Goal: Task Accomplishment & Management: Use online tool/utility

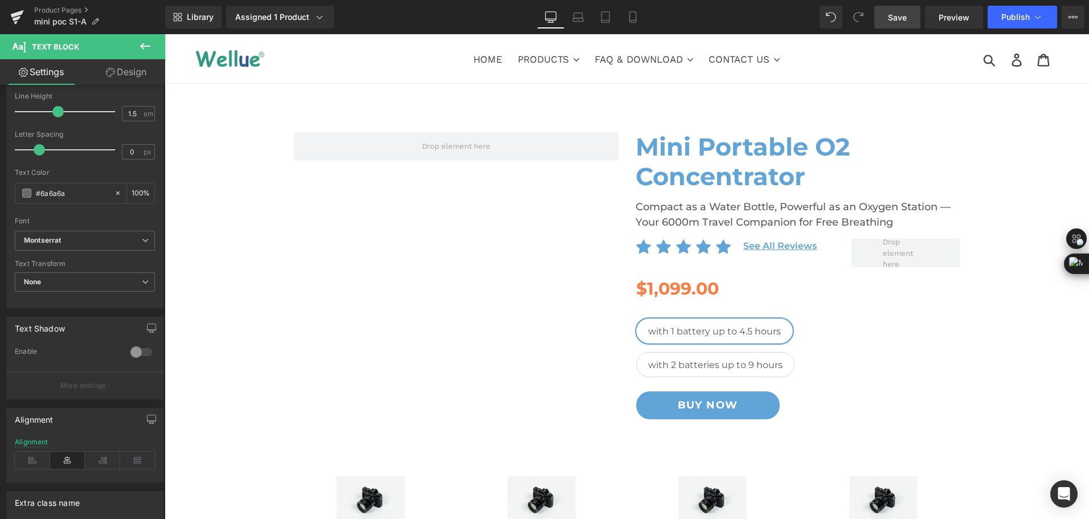
click at [905, 15] on span "Save" at bounding box center [897, 17] width 19 height 12
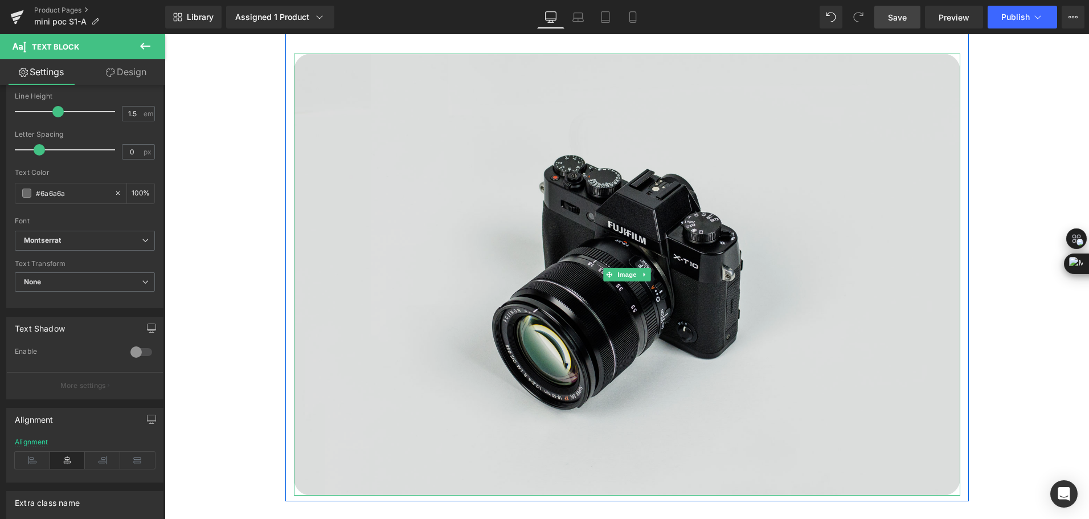
scroll to position [1026, 0]
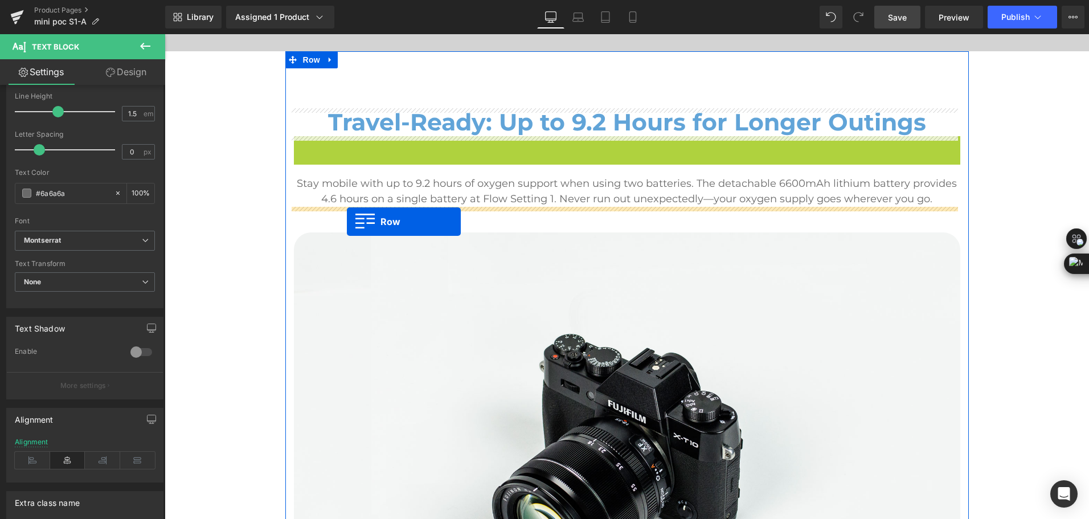
drag, startPoint x: 312, startPoint y: 144, endPoint x: 347, endPoint y: 222, distance: 84.9
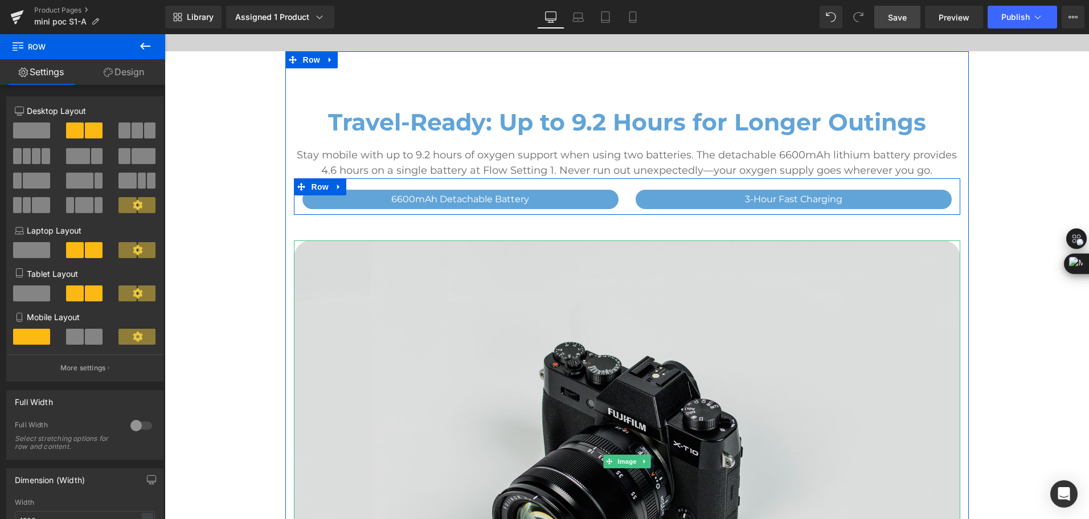
click at [419, 249] on img at bounding box center [627, 461] width 667 height 442
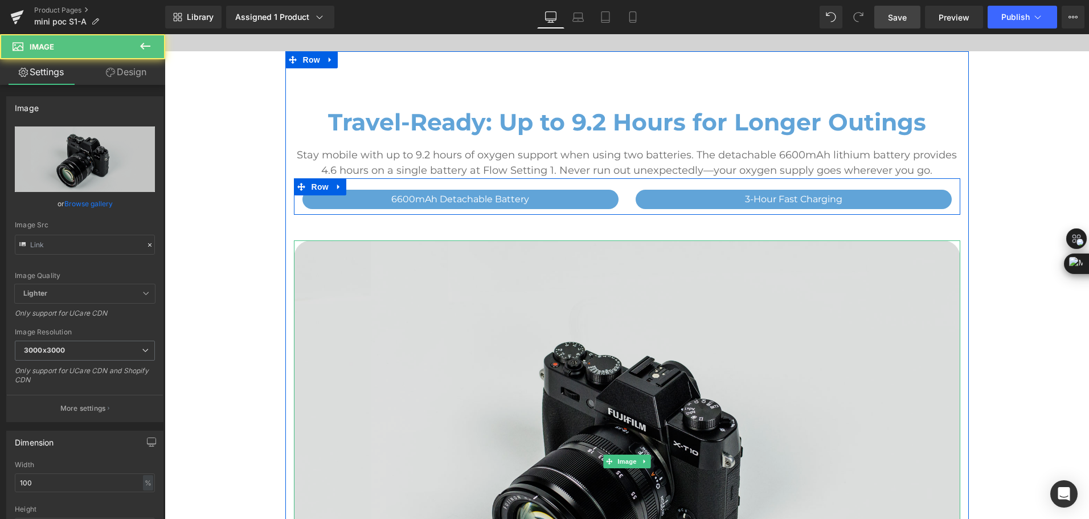
type input "//d1um8515vdn9kb.cloudfront.net/images/parallax.jpg"
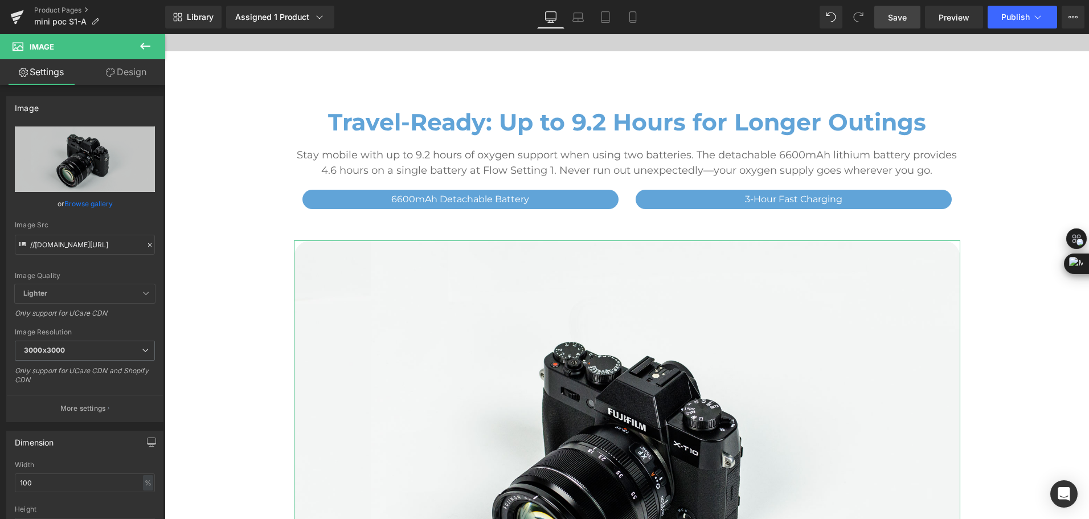
drag, startPoint x: 126, startPoint y: 80, endPoint x: 178, endPoint y: 158, distance: 93.2
click at [126, 80] on link "Design" at bounding box center [126, 72] width 83 height 26
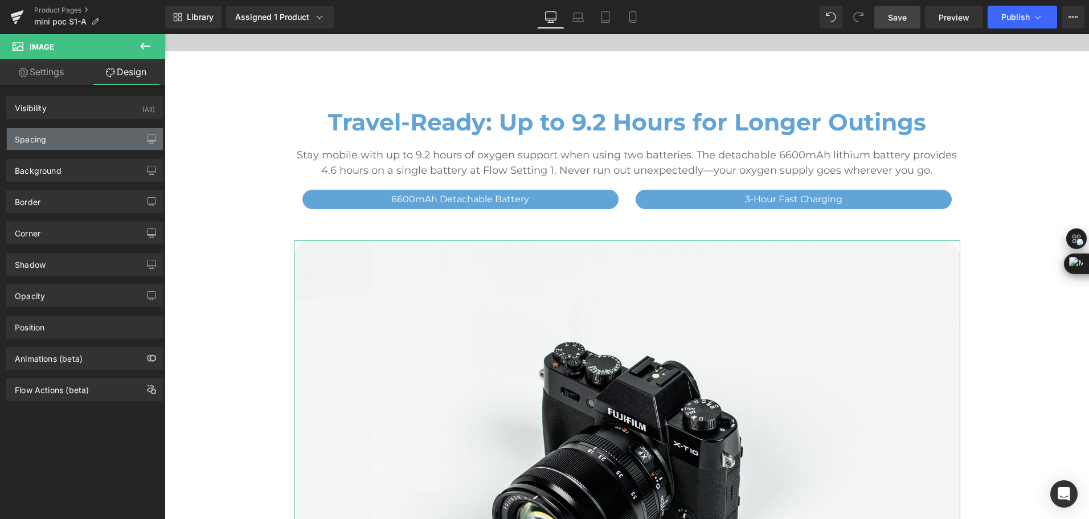
click at [108, 149] on div "Spacing" at bounding box center [85, 139] width 156 height 22
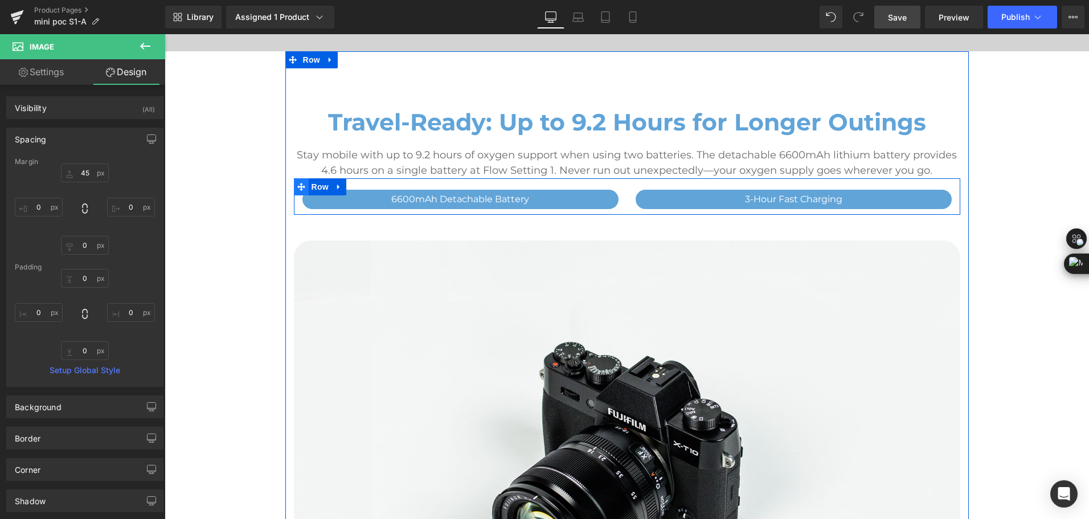
click at [301, 187] on span at bounding box center [301, 186] width 15 height 17
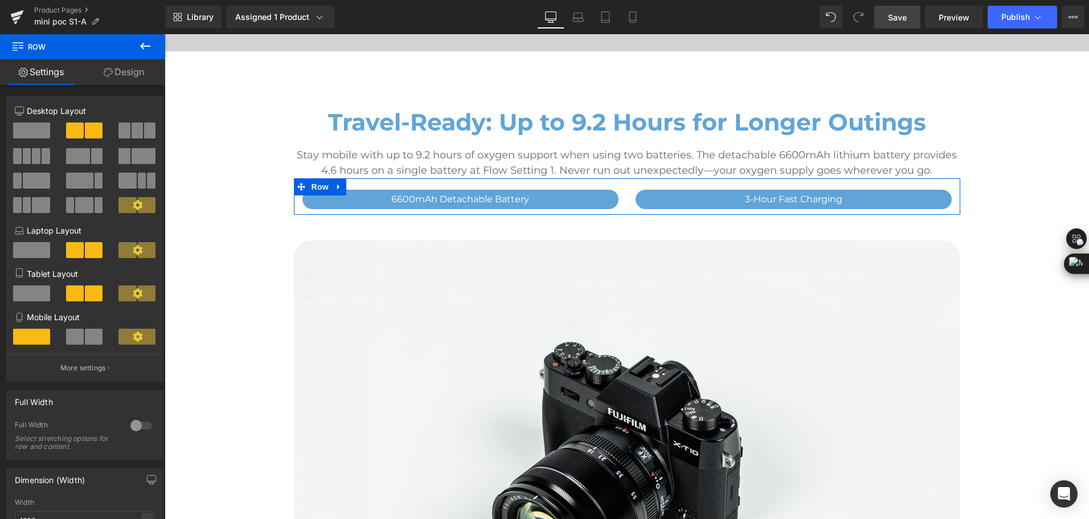
click at [128, 80] on link "Design" at bounding box center [124, 72] width 83 height 26
click at [0, 0] on div "Spacing" at bounding box center [0, 0] width 0 height 0
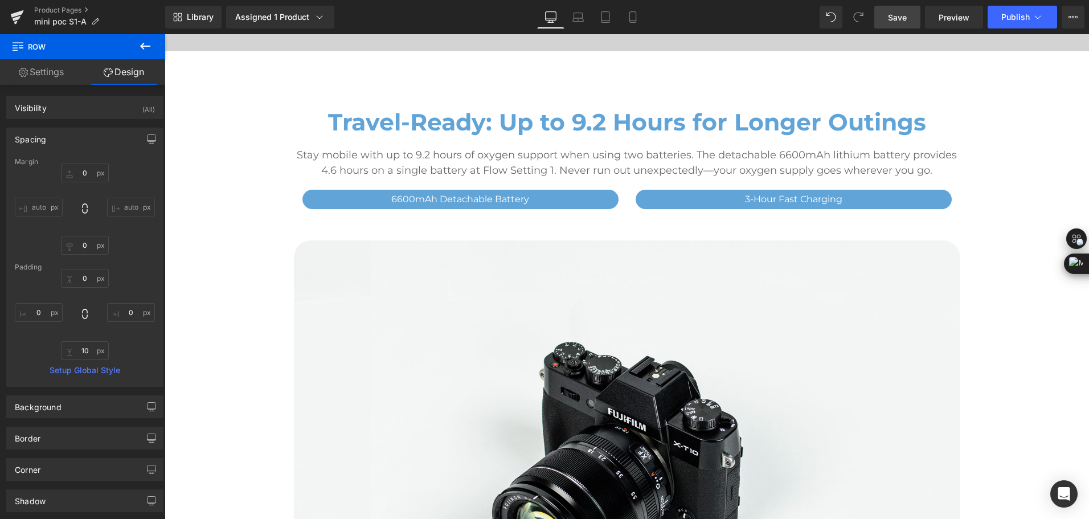
type input "0"
type input "10"
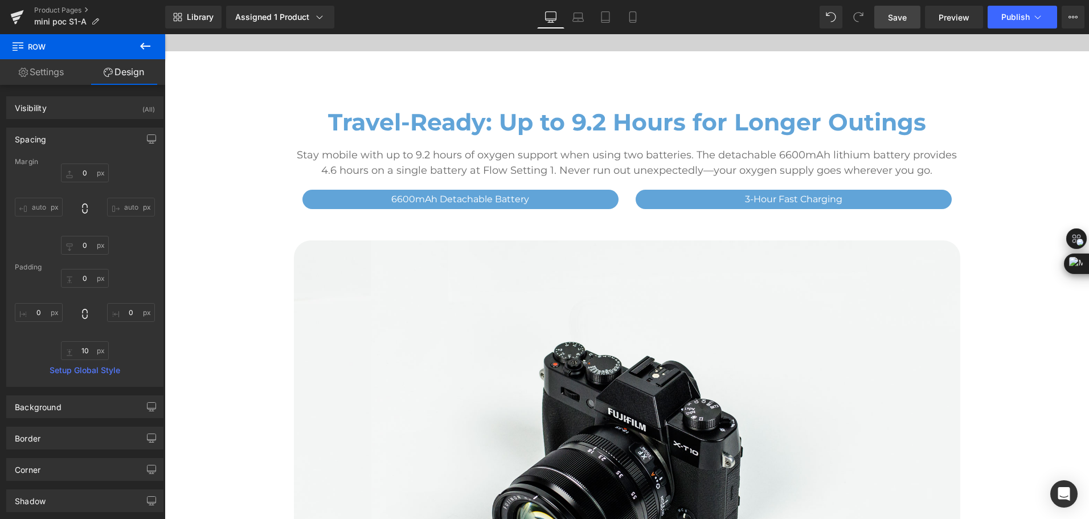
type input "0"
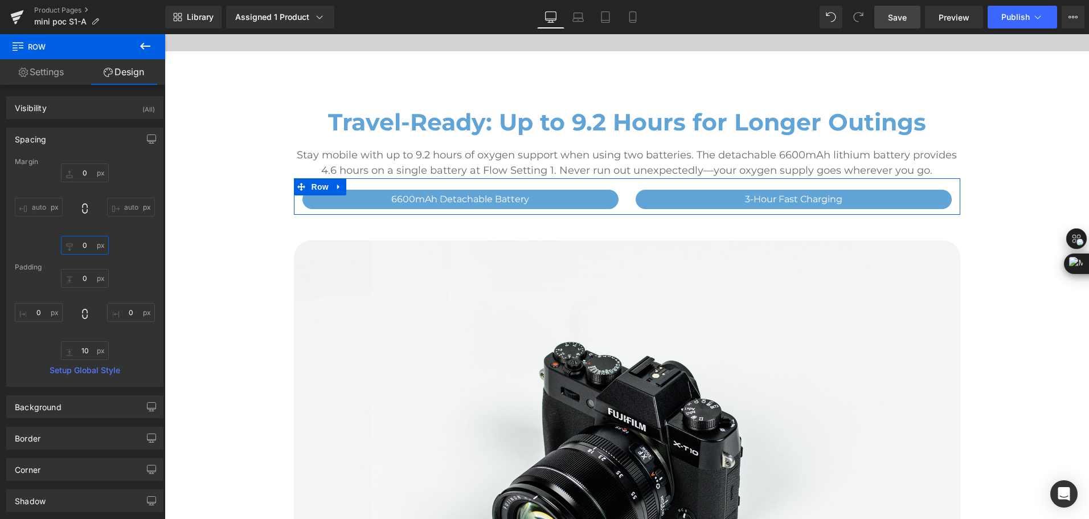
click at [88, 243] on input "0" at bounding box center [85, 245] width 48 height 19
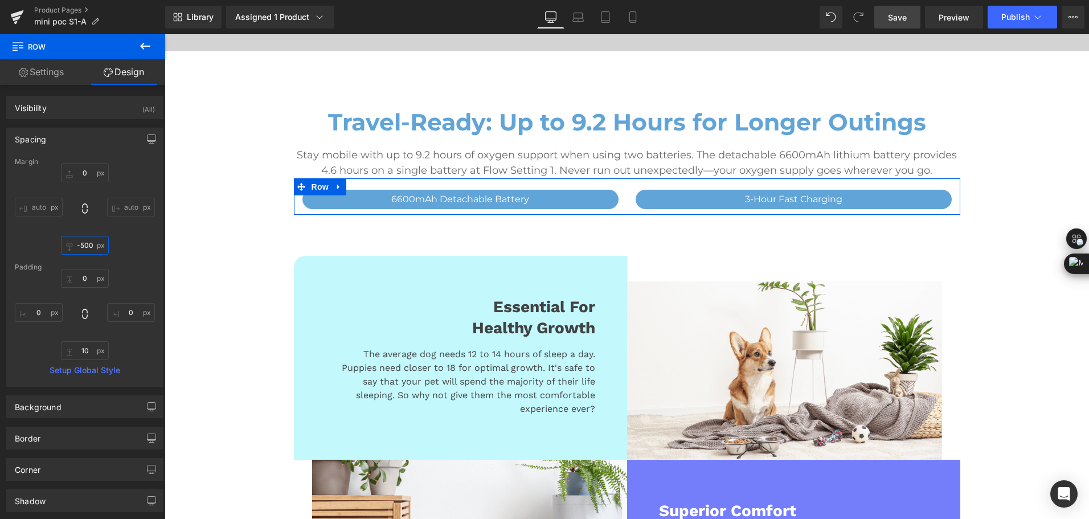
scroll to position [0, 0]
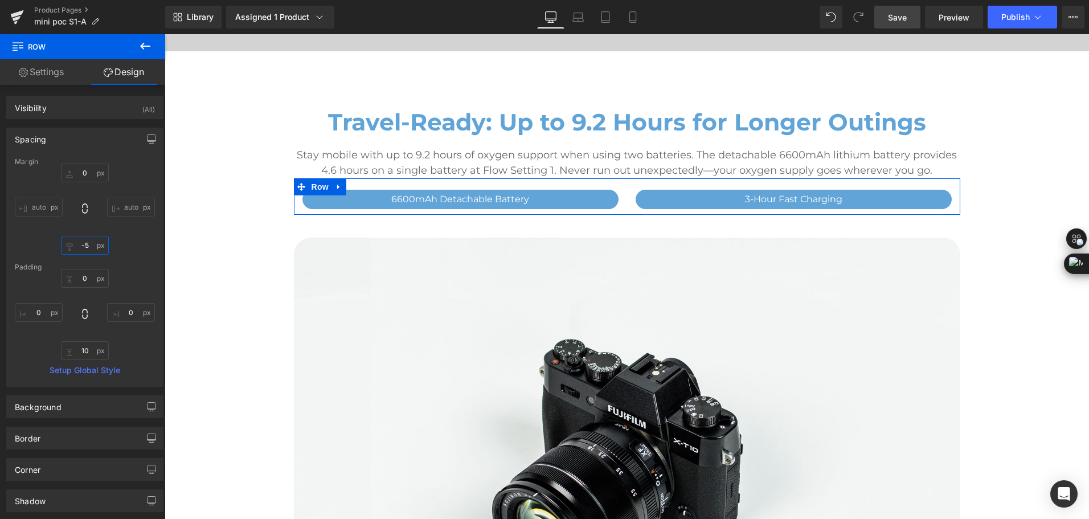
type input "-"
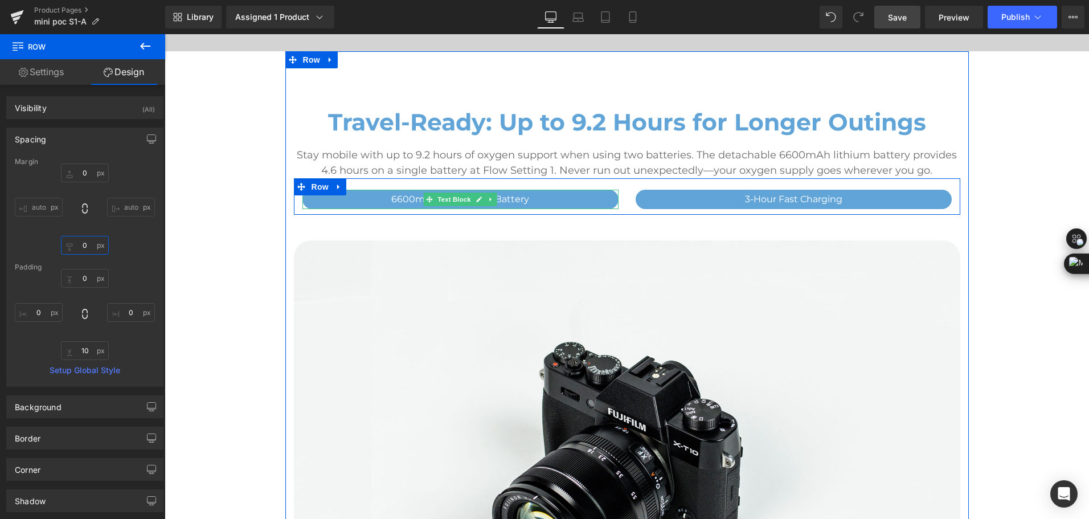
scroll to position [741, 0]
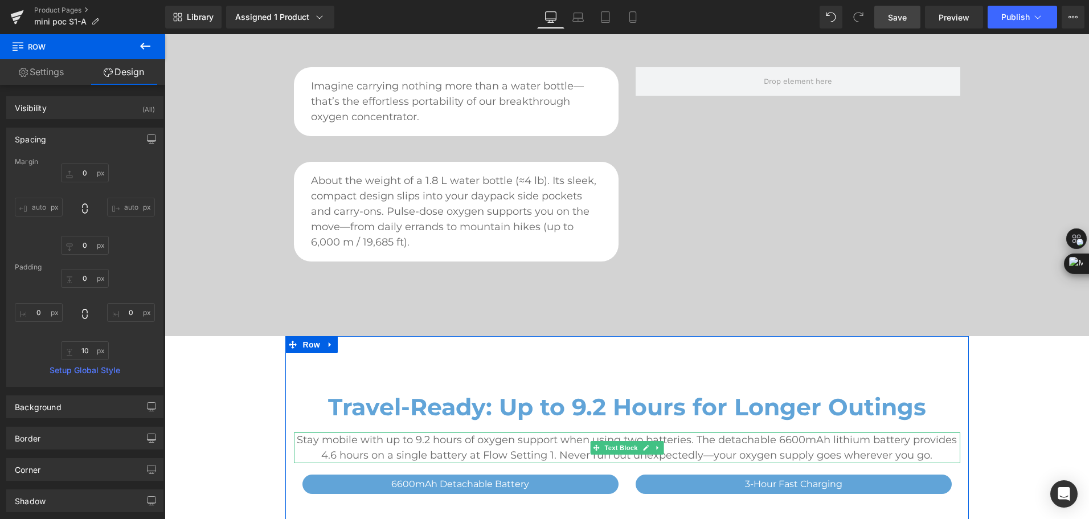
click at [693, 442] on p "Stay mobile with up to 9.2 hours of oxygen support when using two batteries. Th…" at bounding box center [627, 447] width 667 height 31
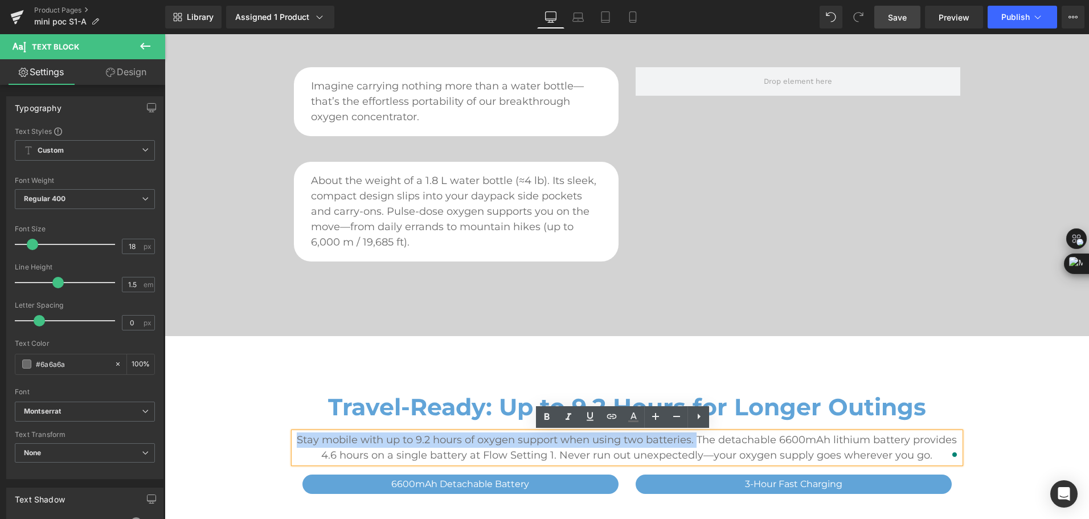
drag, startPoint x: 296, startPoint y: 439, endPoint x: 694, endPoint y: 440, distance: 397.7
click at [694, 440] on p "Stay mobile with up to 9.2 hours of oxygen support when using two batteries. Th…" at bounding box center [627, 447] width 667 height 31
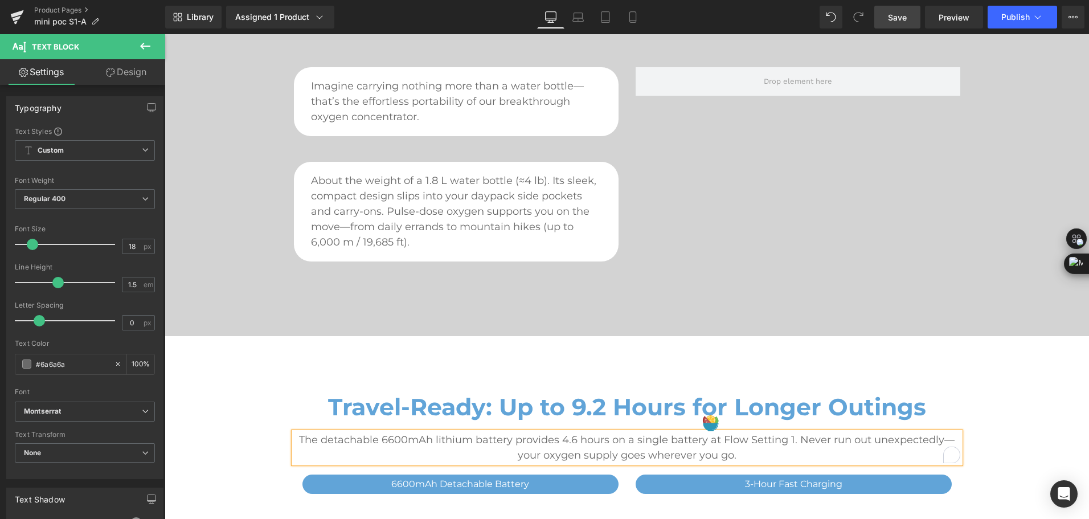
click at [794, 443] on p "The detachable 6600mAh lithium battery provides 4.6 hours on a single battery a…" at bounding box center [627, 447] width 667 height 31
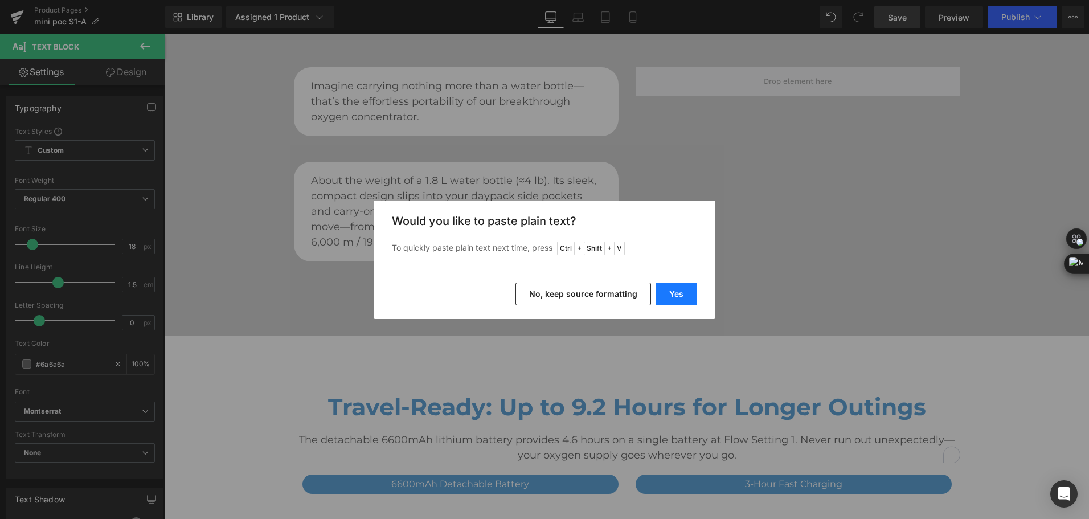
click at [676, 284] on button "Yes" at bounding box center [677, 294] width 42 height 23
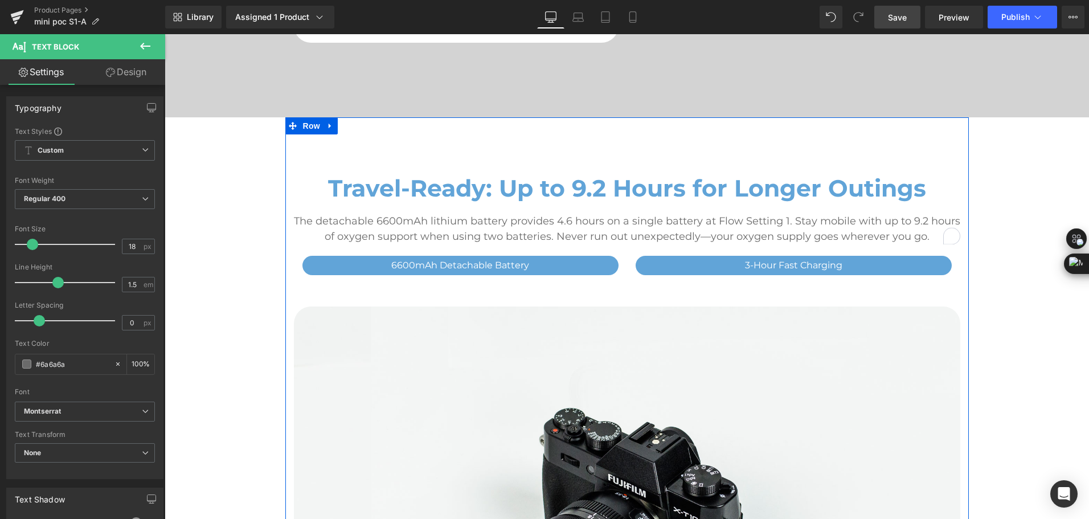
scroll to position [969, 0]
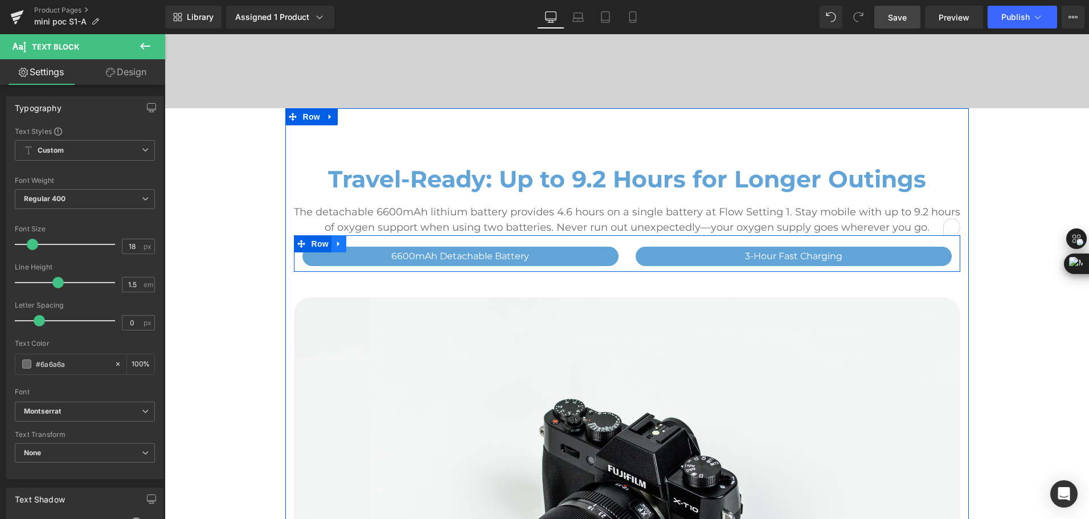
click at [339, 247] on link at bounding box center [339, 243] width 15 height 17
click at [365, 245] on icon at bounding box center [369, 244] width 8 height 8
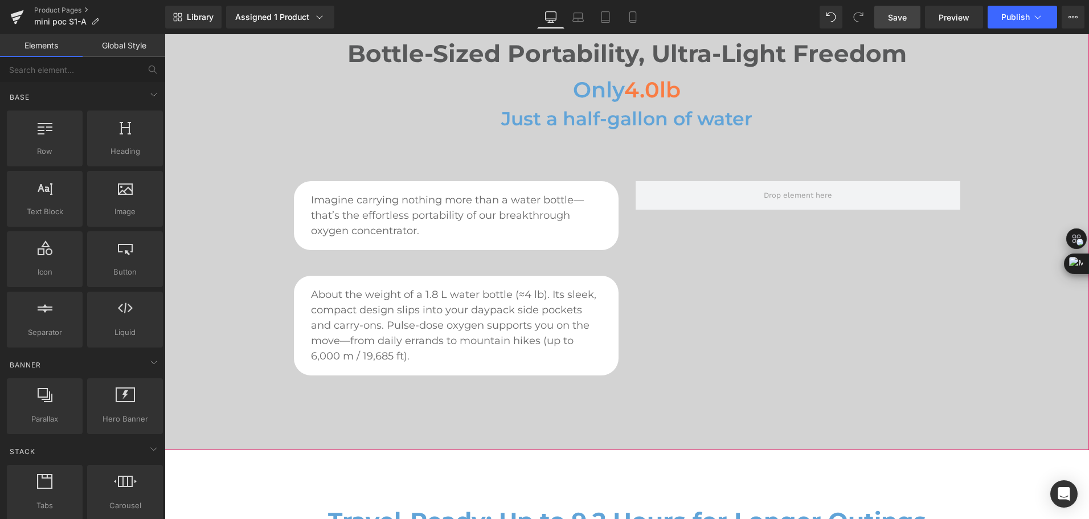
scroll to position [855, 0]
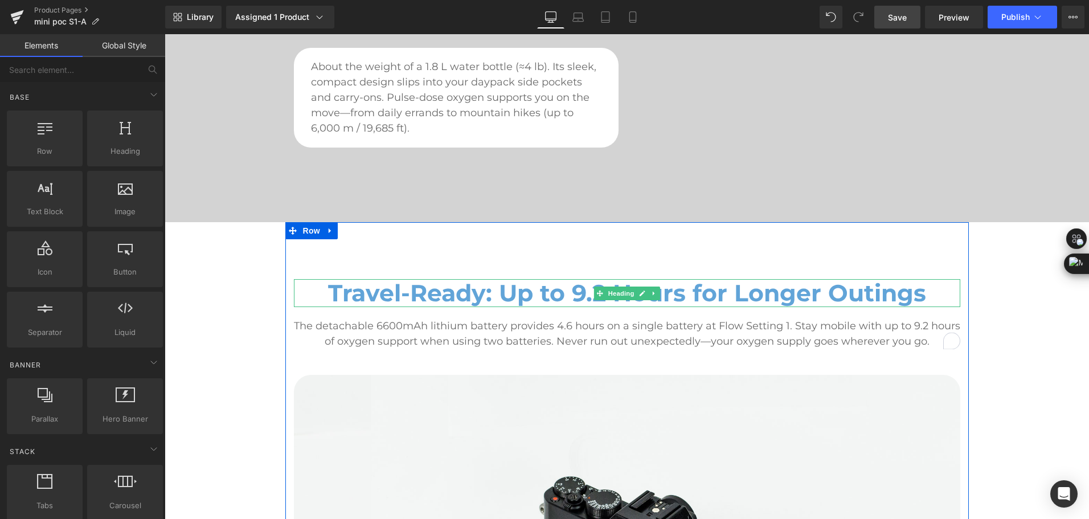
click at [395, 292] on h2 "Travel-Ready: Up to 9.2 Hours for Longer Outings" at bounding box center [627, 293] width 667 height 28
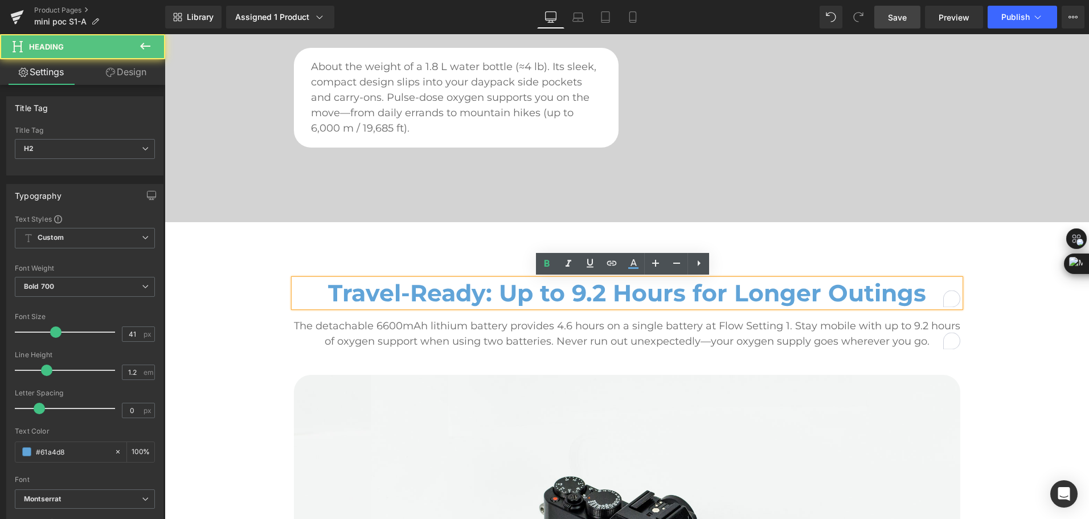
click at [395, 292] on h2 "Travel-Ready: Up to 9.2 Hours for Longer Outings" at bounding box center [627, 293] width 667 height 28
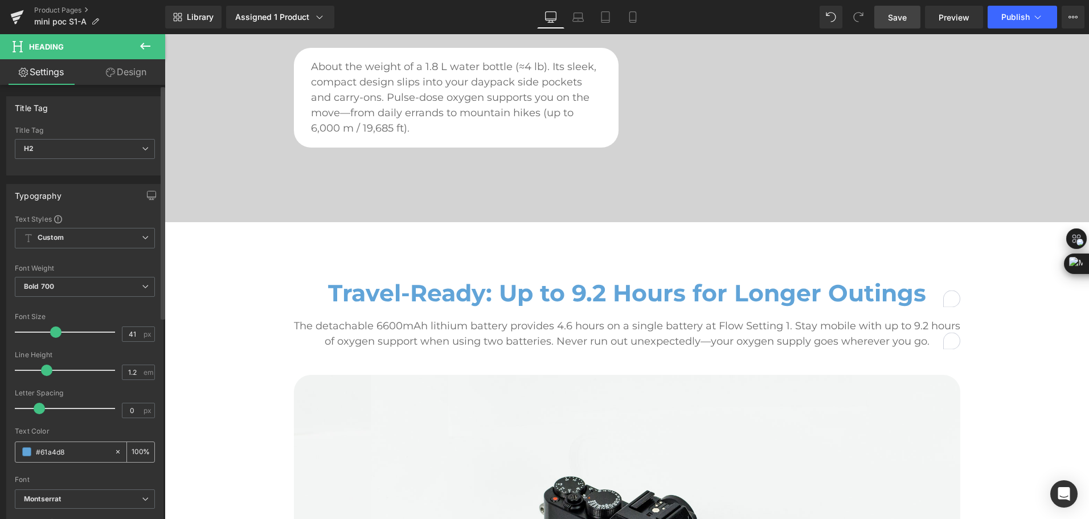
drag, startPoint x: 79, startPoint y: 453, endPoint x: 21, endPoint y: 453, distance: 58.1
click at [21, 453] on div "#61a4d8" at bounding box center [64, 452] width 99 height 20
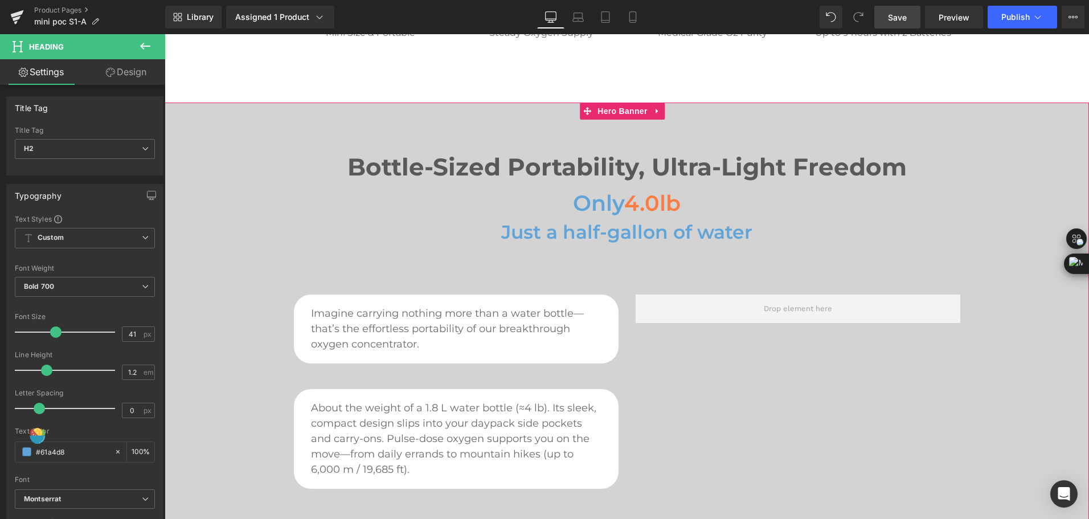
scroll to position [513, 0]
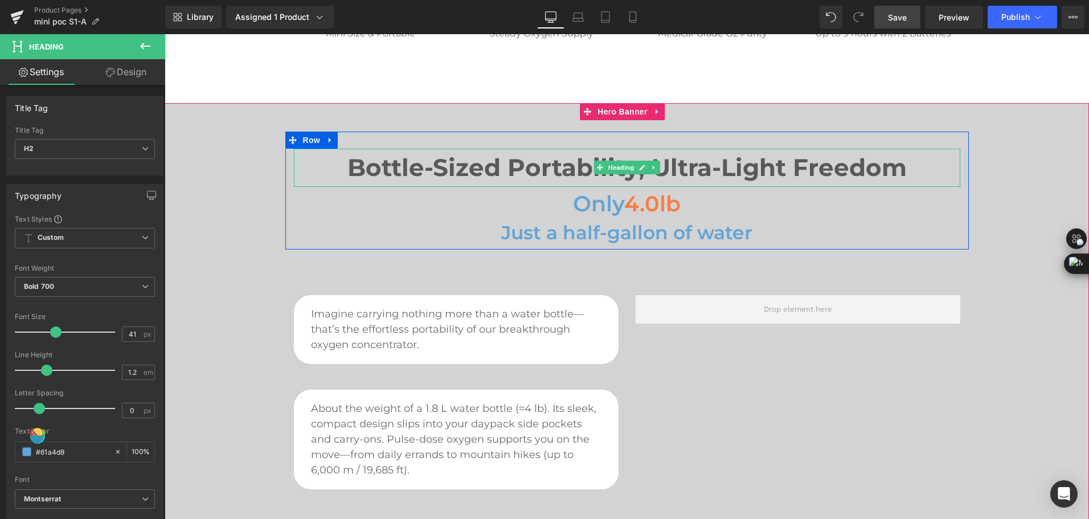
click at [420, 168] on h2 "Bottle-Sized Portability, Ultra-Light Freedom" at bounding box center [627, 168] width 667 height 38
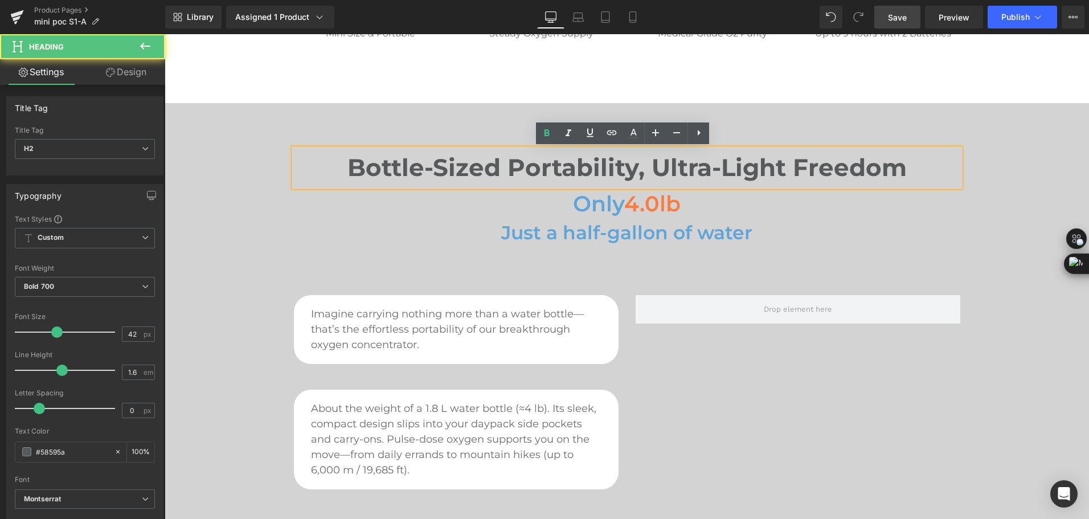
click at [420, 168] on h2 "Bottle-Sized Portability, Ultra-Light Freedom" at bounding box center [627, 168] width 667 height 38
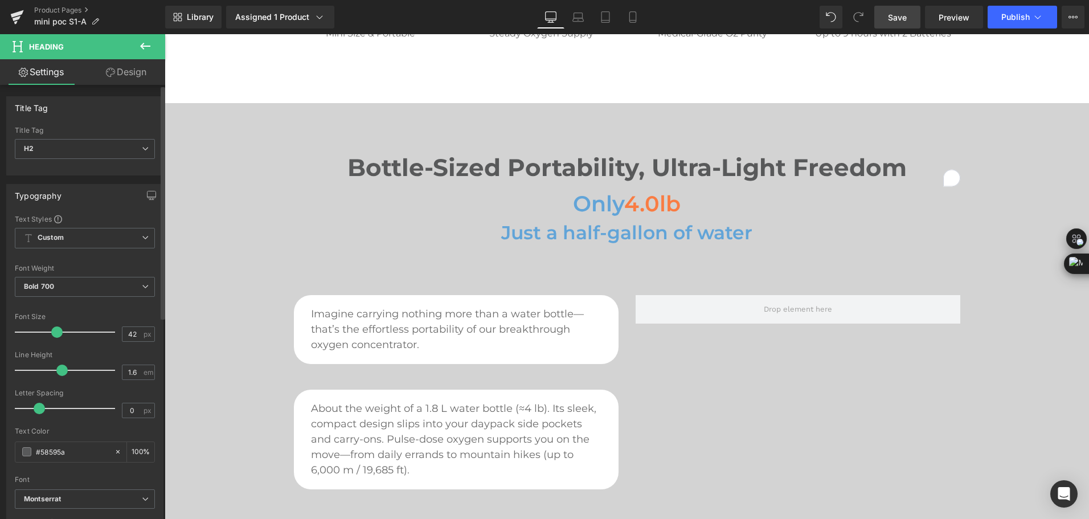
drag, startPoint x: 71, startPoint y: 455, endPoint x: 14, endPoint y: 455, distance: 56.4
click at [14, 455] on div "Text Styles Custom Custom Setup Global Style Custom Setup Global Style Thin 100…" at bounding box center [85, 390] width 156 height 352
type input "#61a4d8"
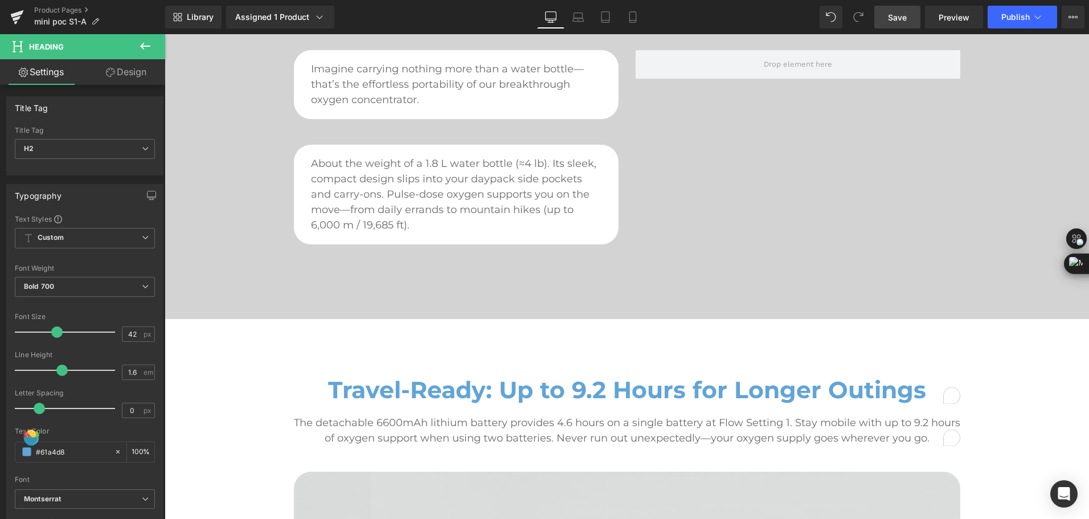
scroll to position [627, 0]
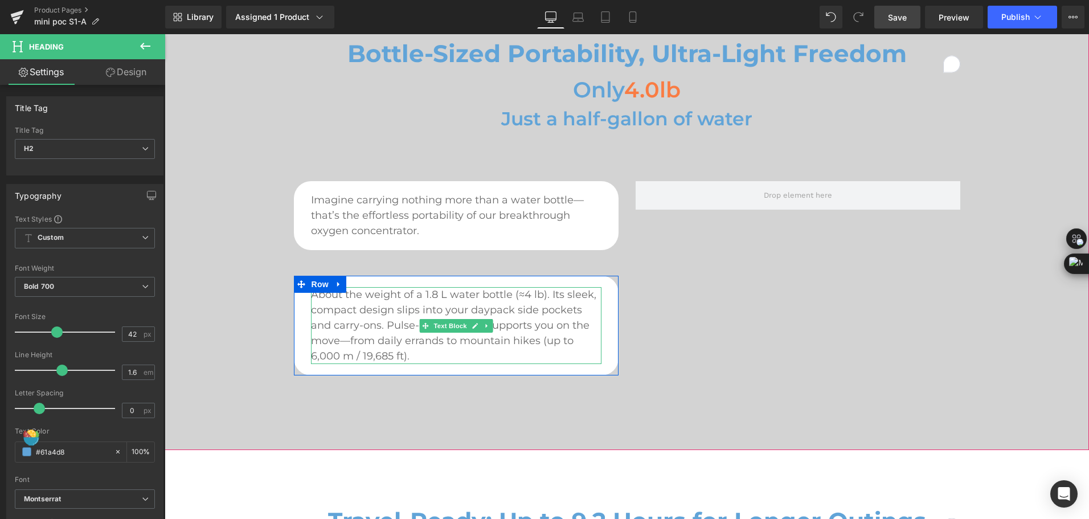
click at [521, 312] on span "About the weight of a 1.8 L water bottle (≈4 lb). Its sleek, compact design sli…" at bounding box center [453, 325] width 285 height 74
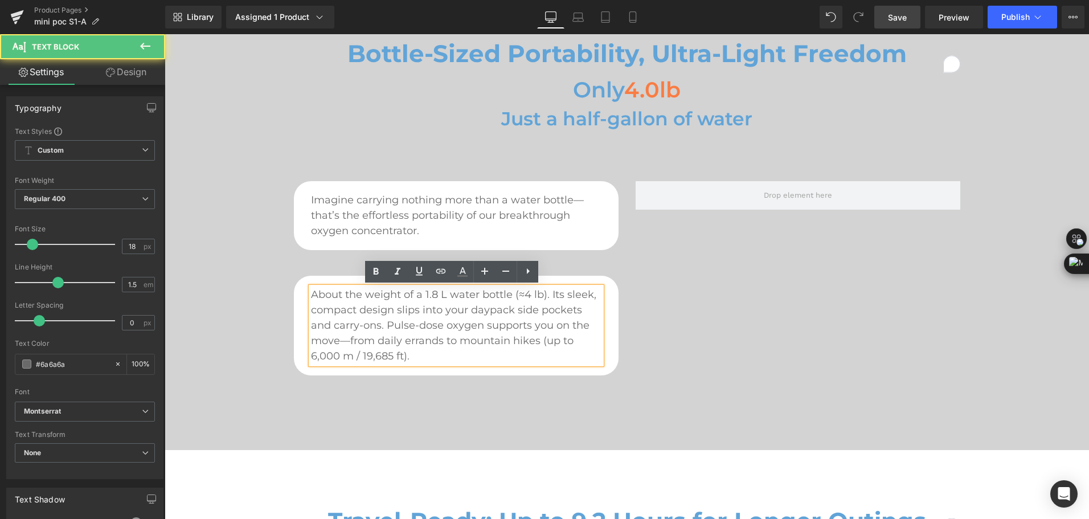
click at [526, 294] on span "About the weight of a 1.8 L water bottle (≈4 lb). Its sleek, compact design sli…" at bounding box center [453, 325] width 285 height 74
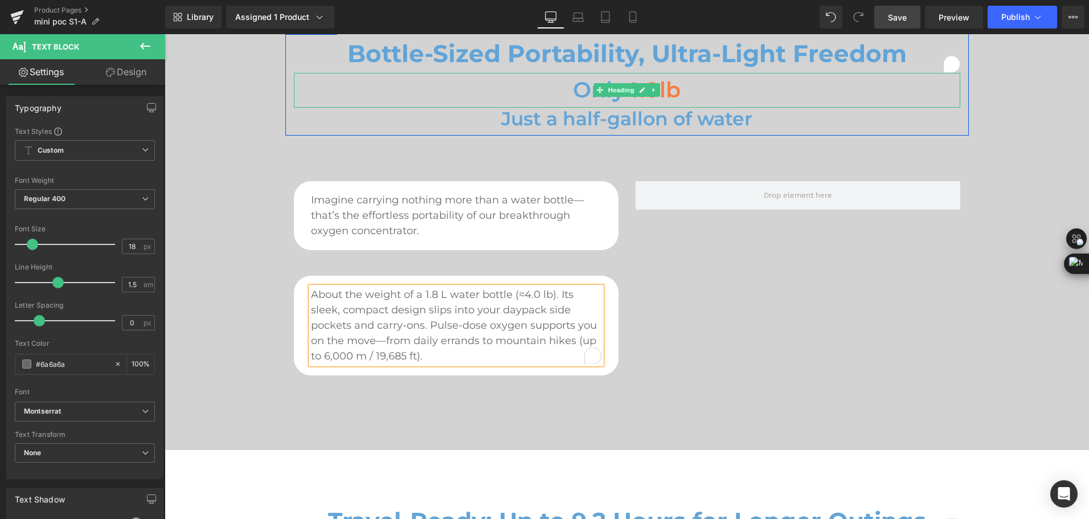
click at [659, 88] on span "4.0lb" at bounding box center [652, 89] width 56 height 27
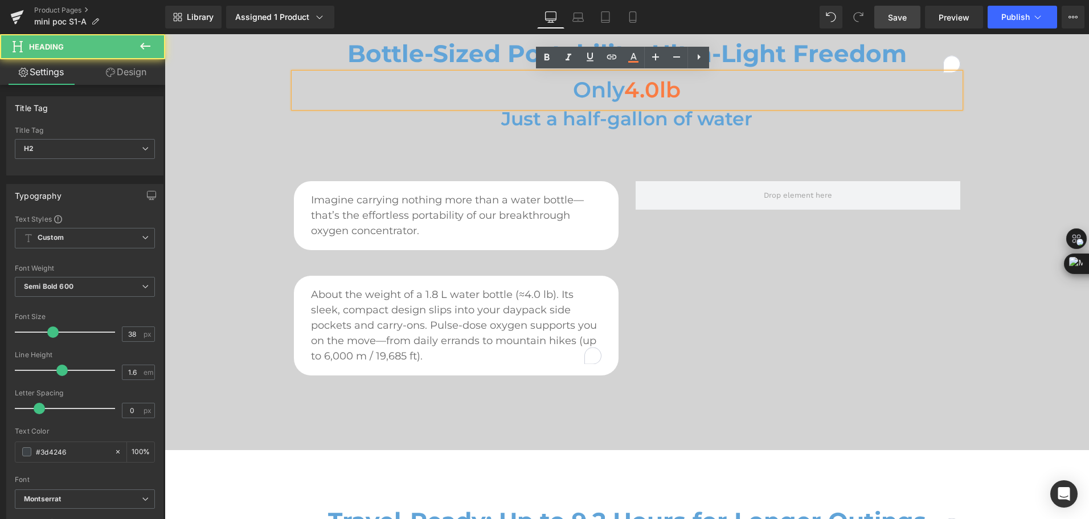
click at [659, 88] on span "4.0lb" at bounding box center [652, 89] width 56 height 27
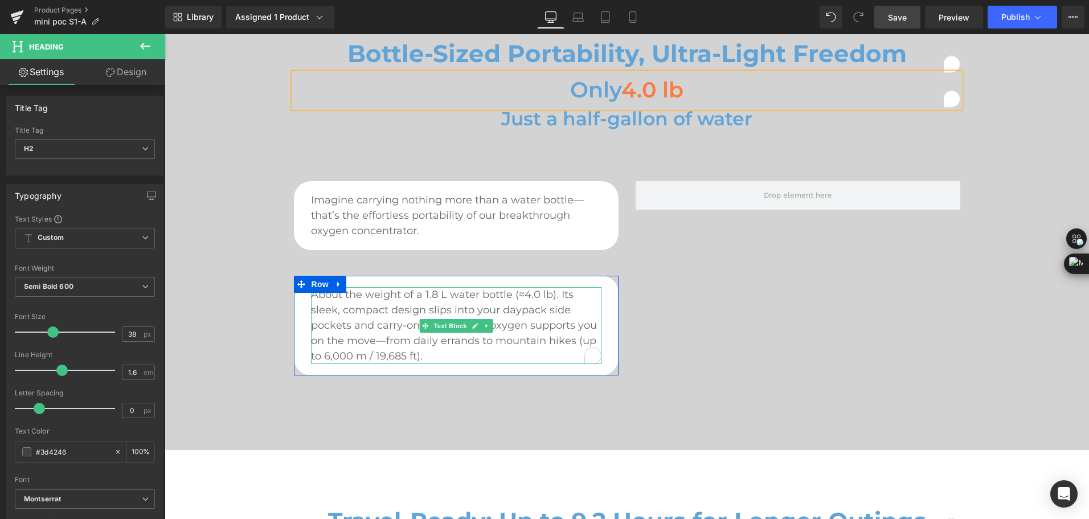
click at [556, 317] on p "About the weight of a 1.8 L water bottle (≈4.0 lb). Its sleek, compact design s…" at bounding box center [456, 325] width 291 height 77
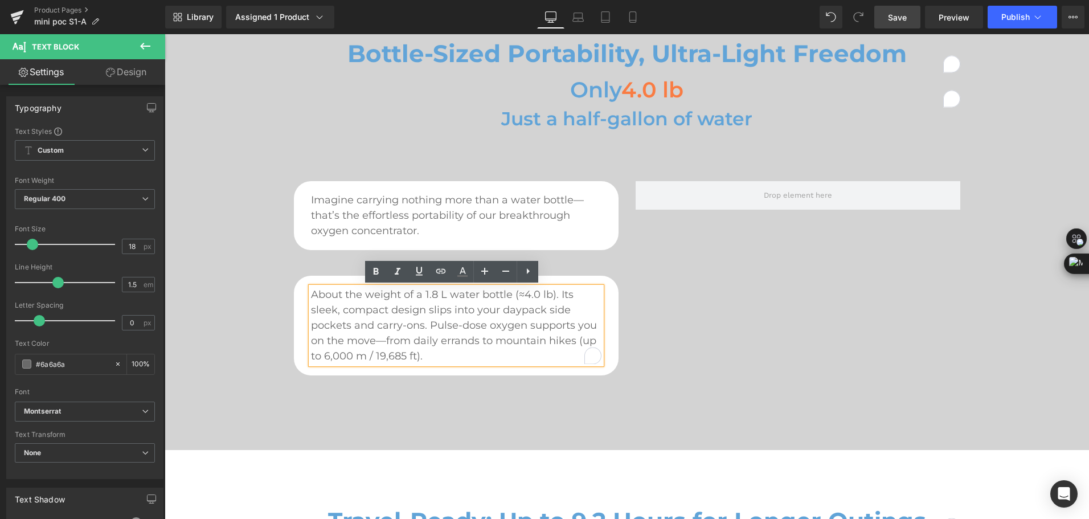
click at [556, 317] on p "About the weight of a 1.8 L water bottle (≈4.0 lb). Its sleek, compact design s…" at bounding box center [456, 325] width 291 height 77
drag, startPoint x: 360, startPoint y: 297, endPoint x: 551, endPoint y: 292, distance: 190.9
click at [551, 292] on span "About the weight of a 1.8 L water bottle (≈4.0 lb). Its sleek, compact design s…" at bounding box center [454, 325] width 286 height 74
click at [376, 274] on icon at bounding box center [376, 271] width 5 height 7
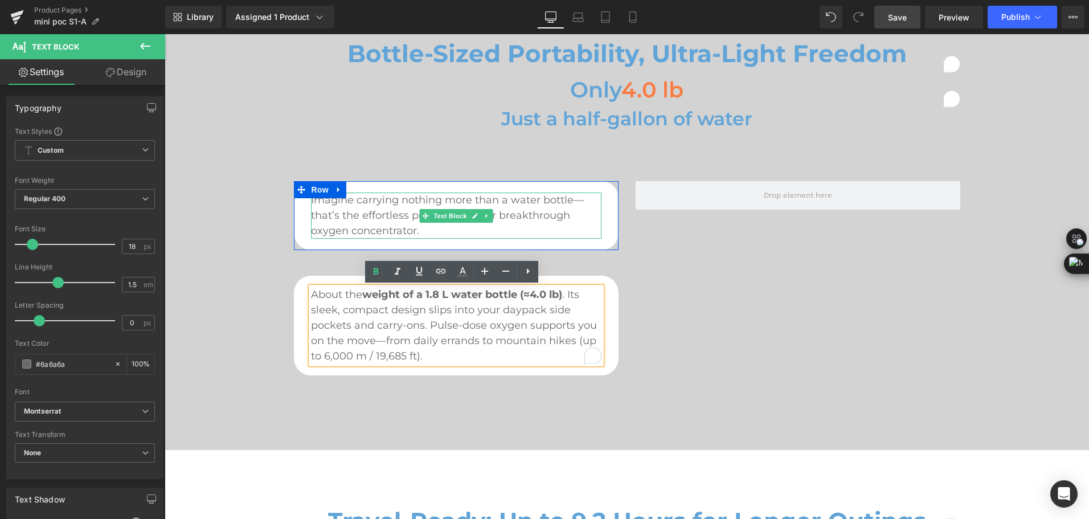
click at [508, 203] on p "Imagine carrying nothing more than a water bottle—that’s the effortless portabi…" at bounding box center [456, 216] width 291 height 46
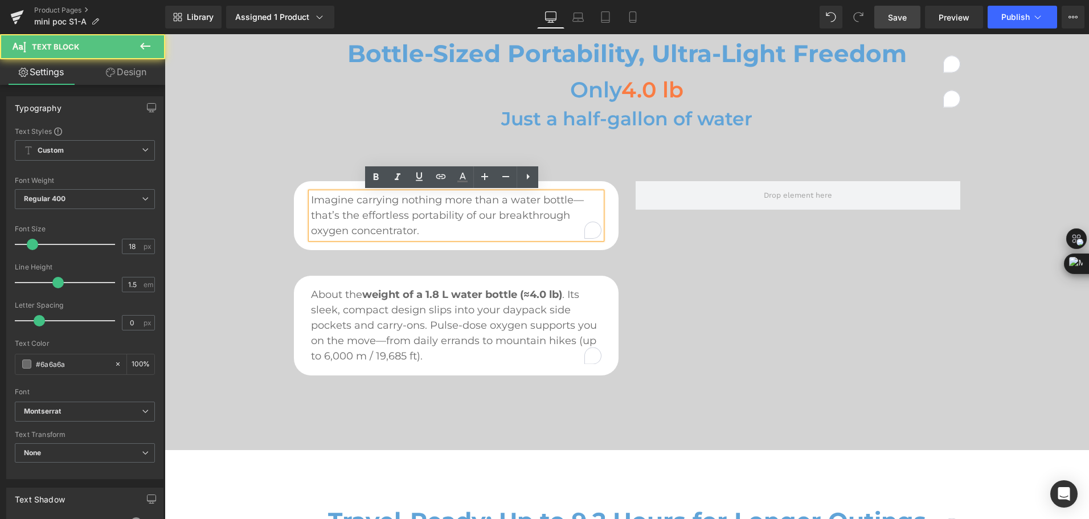
click at [508, 203] on p "Imagine carrying nothing more than a water bottle—that’s the effortless portabi…" at bounding box center [456, 216] width 291 height 46
click at [364, 214] on p "Imagine carrying nothing more than a water bottle—that’s the effortless portabi…" at bounding box center [456, 216] width 291 height 46
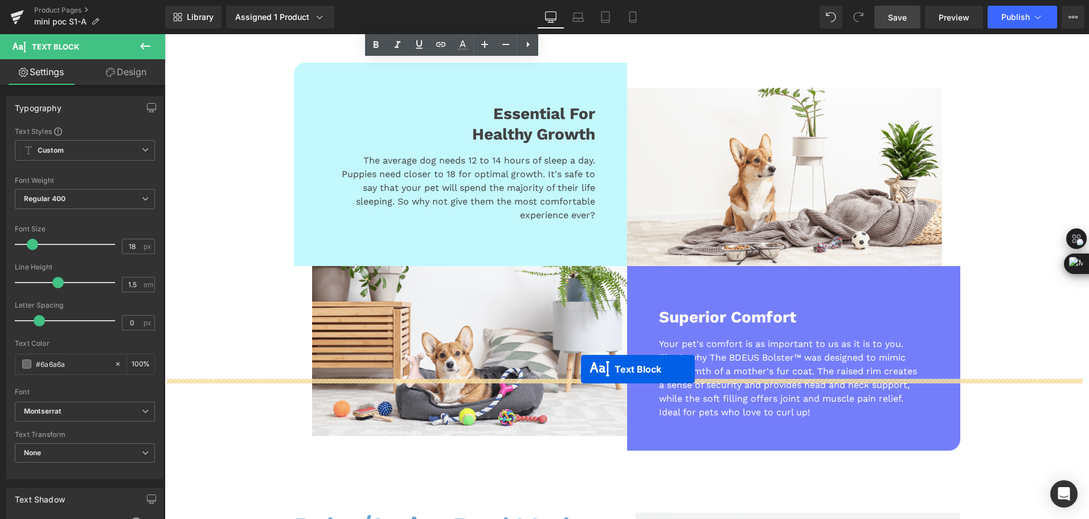
scroll to position [1595, 0]
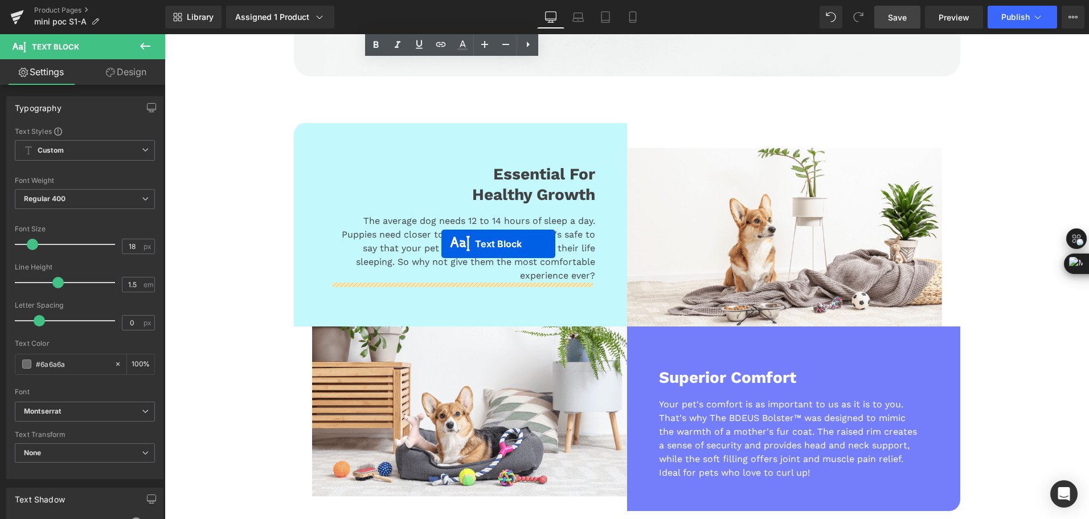
drag, startPoint x: 452, startPoint y: 488, endPoint x: 442, endPoint y: 244, distance: 244.7
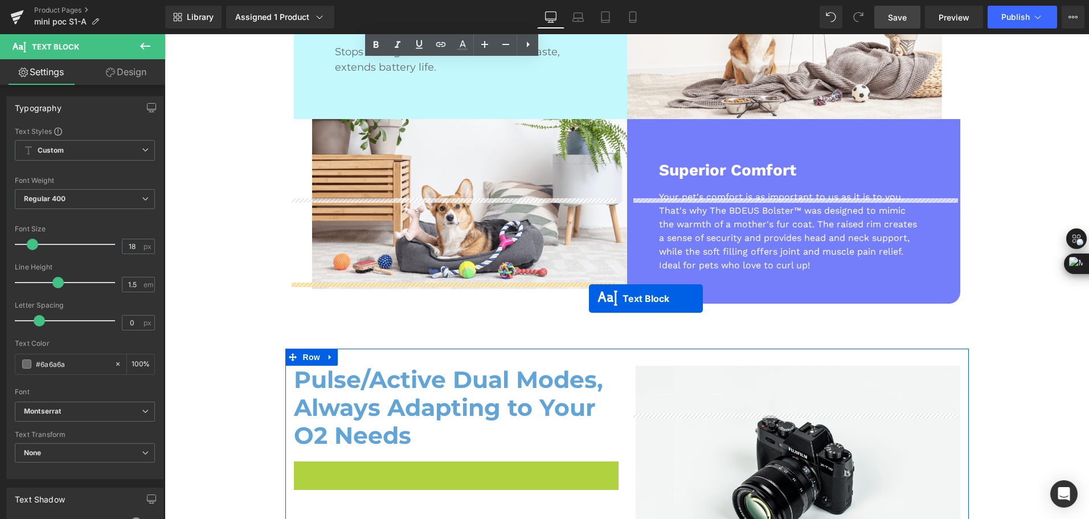
scroll to position [1880, 0]
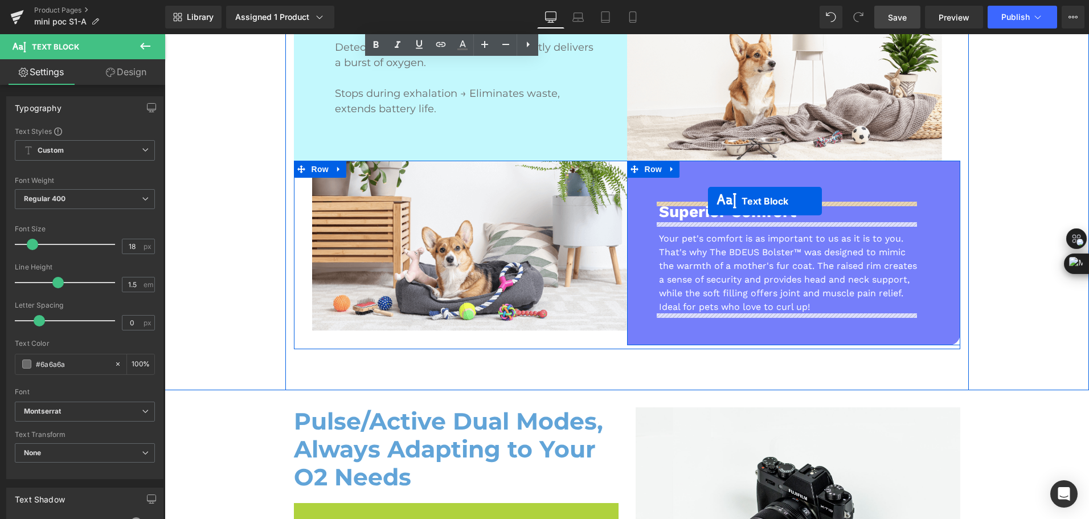
drag, startPoint x: 447, startPoint y: 337, endPoint x: 708, endPoint y: 201, distance: 294.1
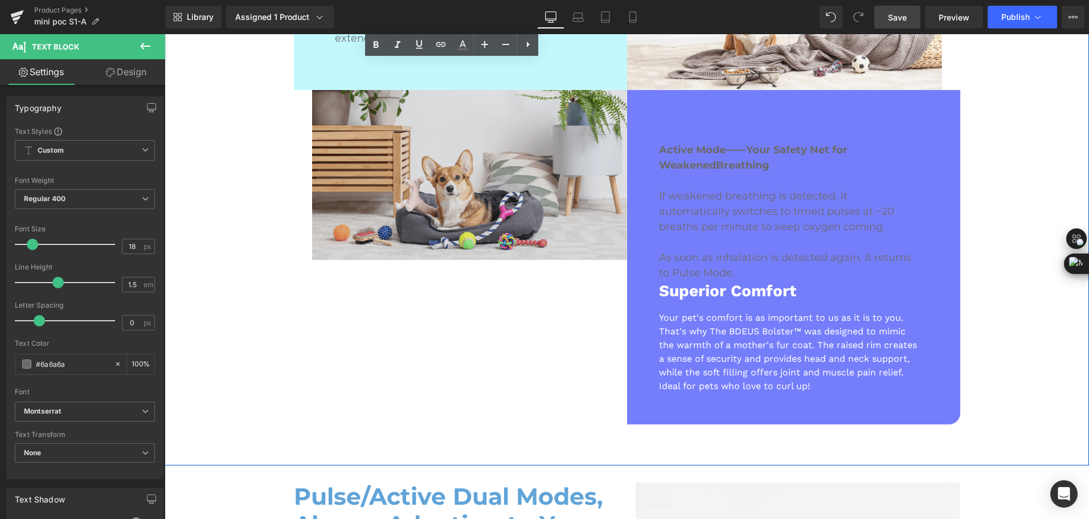
scroll to position [1994, 0]
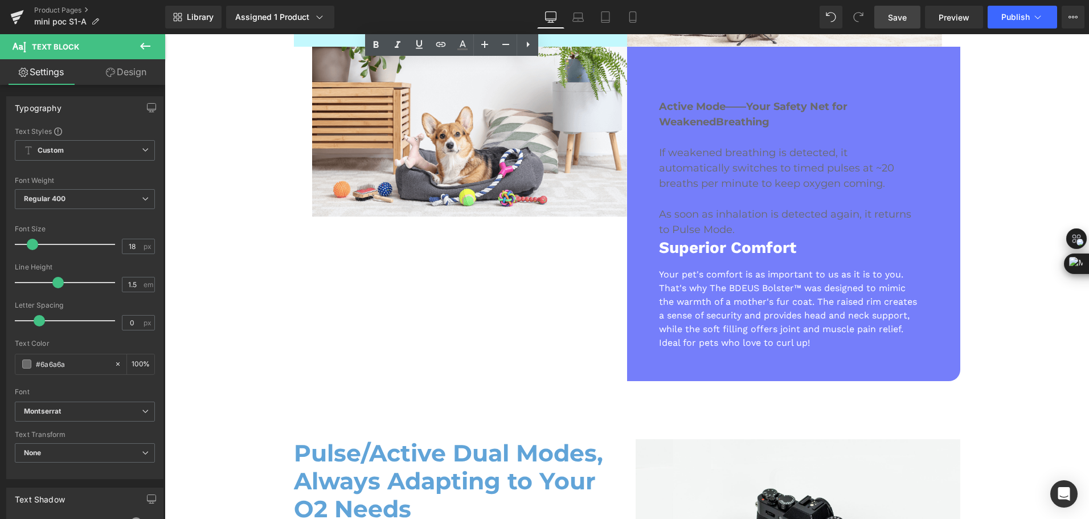
click at [693, 7] on div "Library Assigned 1 Product Product Preview Mini Portable O2 Concentrator Manage…" at bounding box center [627, 17] width 924 height 23
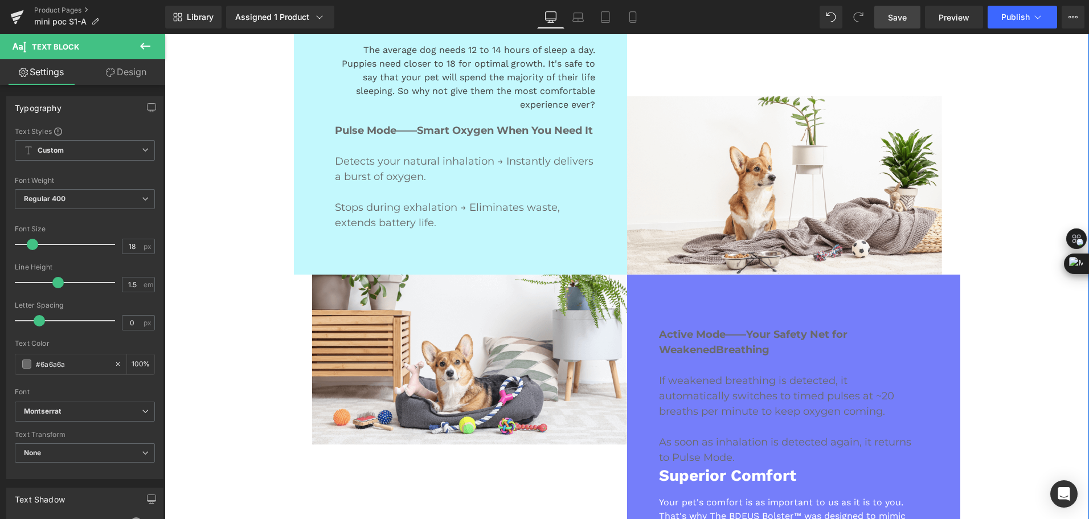
scroll to position [1538, 0]
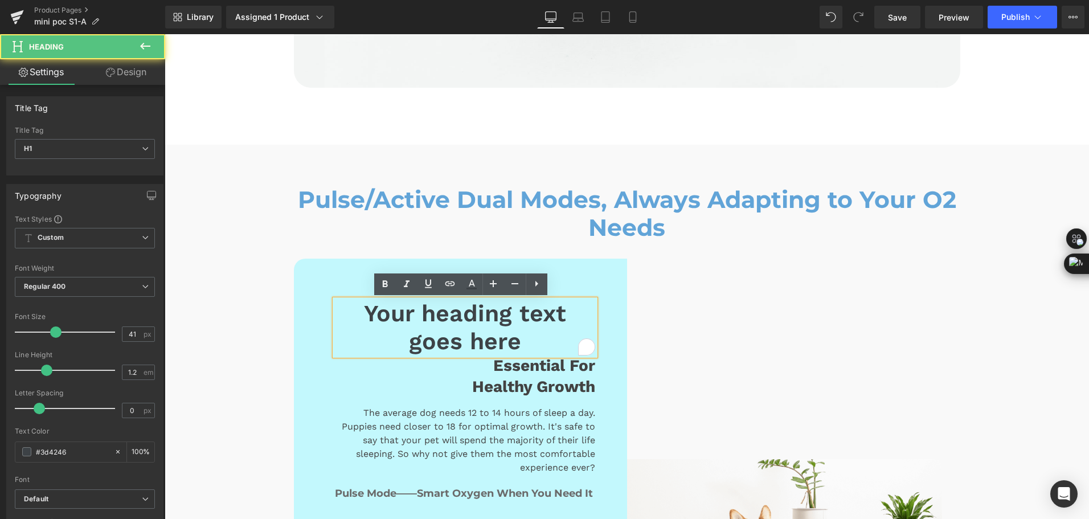
scroll to position [1584, 0]
click at [415, 323] on h1 "Your heading text goes here" at bounding box center [465, 328] width 260 height 56
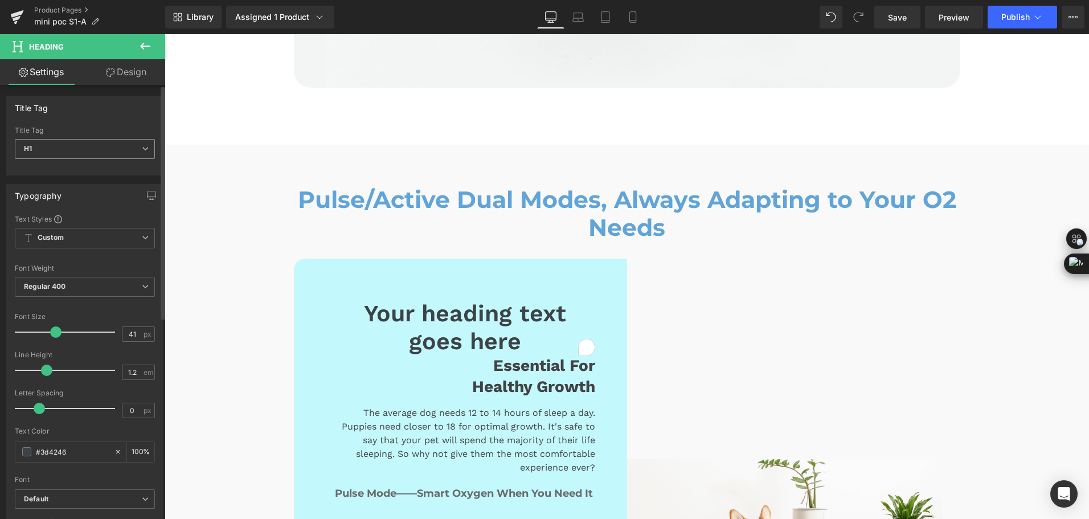
click at [47, 152] on span "H1" at bounding box center [85, 149] width 140 height 20
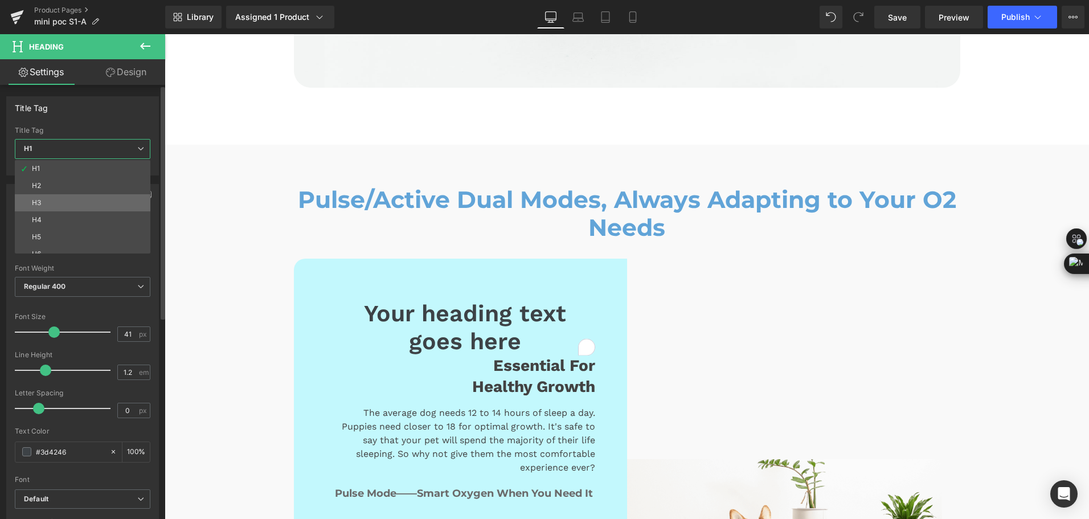
click at [48, 198] on li "H3" at bounding box center [85, 202] width 141 height 17
type input "31"
type input "100"
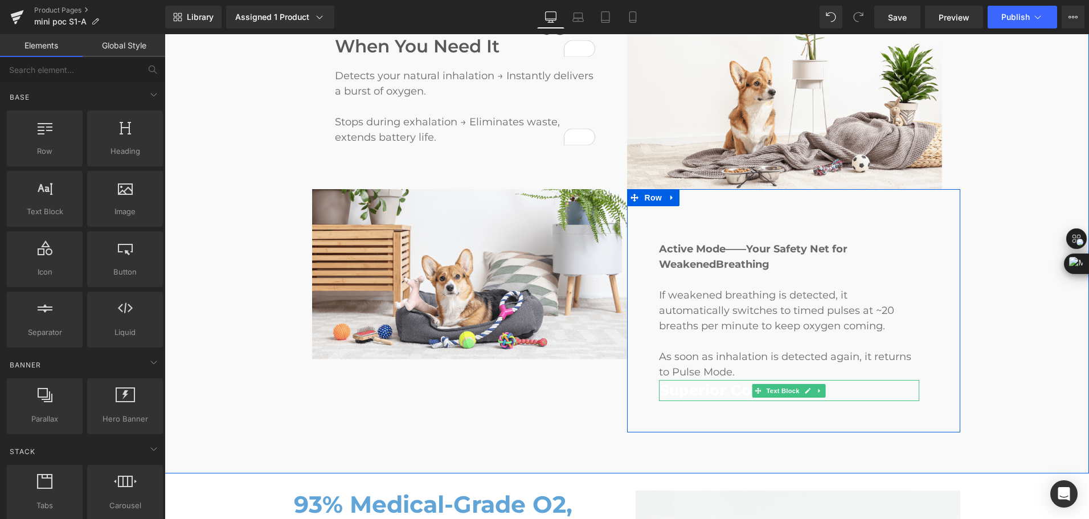
click at [746, 393] on div "Superior Comfort" at bounding box center [789, 390] width 260 height 21
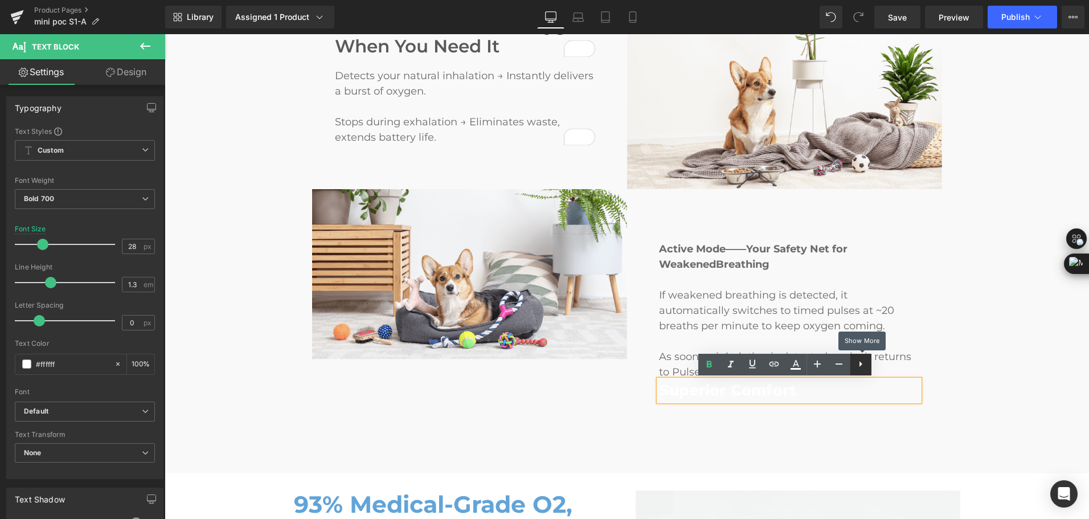
click at [860, 370] on icon at bounding box center [861, 364] width 14 height 14
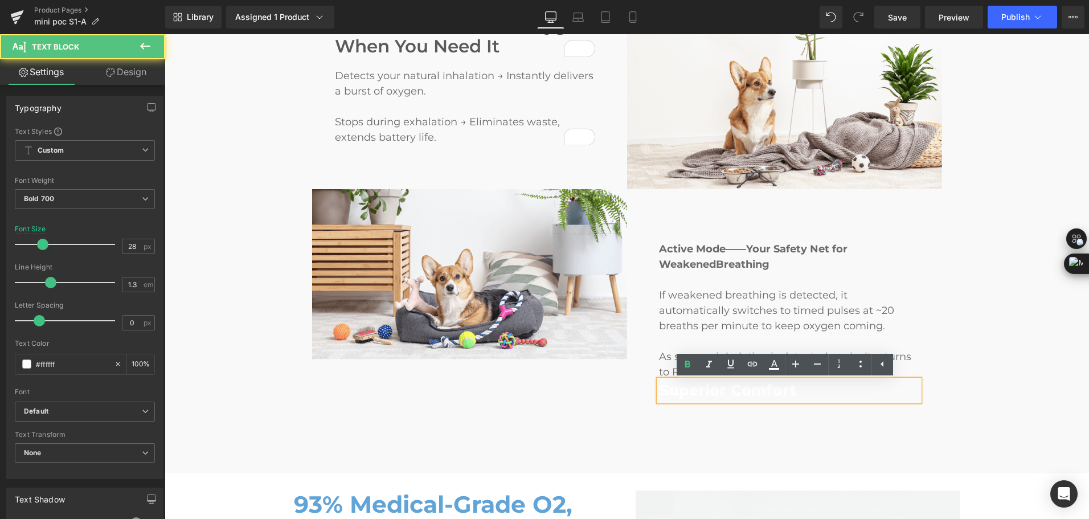
click at [854, 384] on div "Superior Comfort" at bounding box center [789, 390] width 260 height 21
click at [836, 438] on div "Pulse/Active Dual Modes, Always Adapting to Your O2 Needs Heading Pulse Mode—Sm…" at bounding box center [627, 167] width 684 height 614
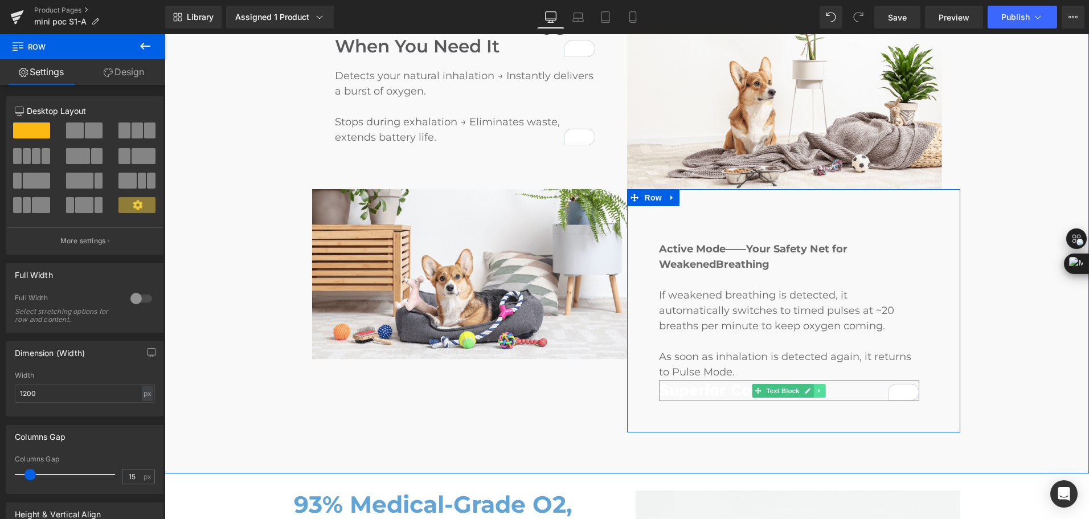
click at [820, 395] on link at bounding box center [820, 391] width 12 height 14
click at [820, 395] on link at bounding box center [826, 391] width 12 height 14
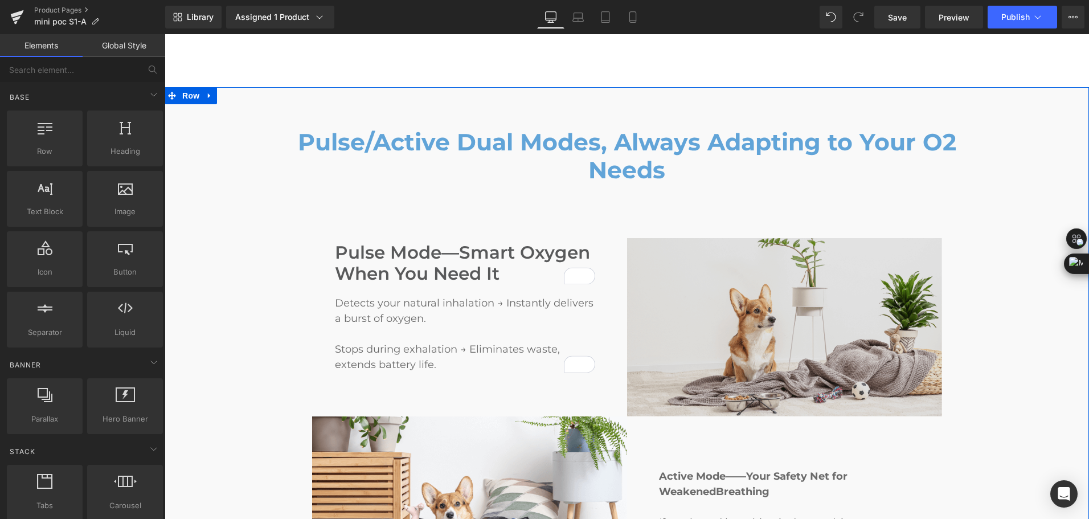
scroll to position [1641, 0]
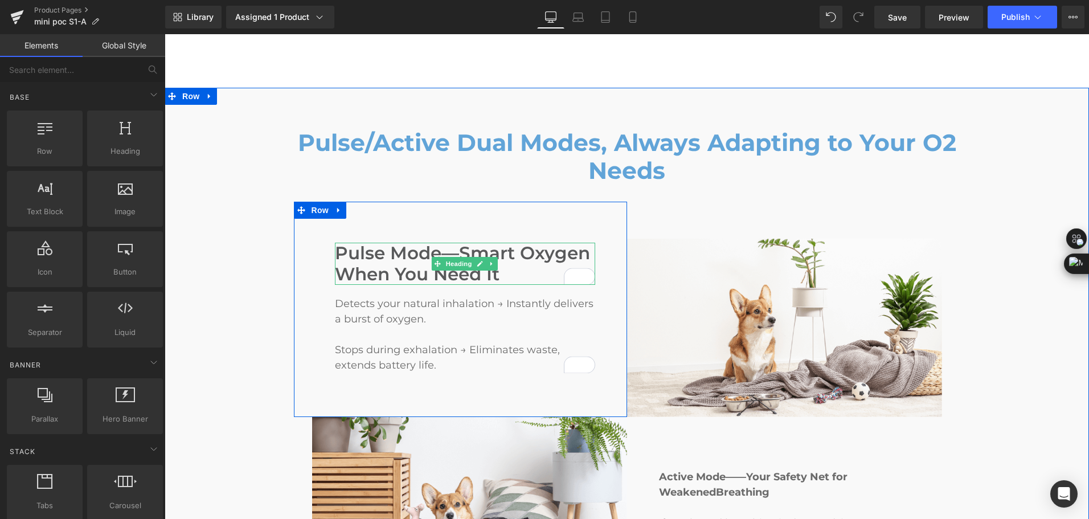
click at [350, 264] on h3 "Pulse Mode—Smart Oxygen When You Need It" at bounding box center [465, 264] width 260 height 42
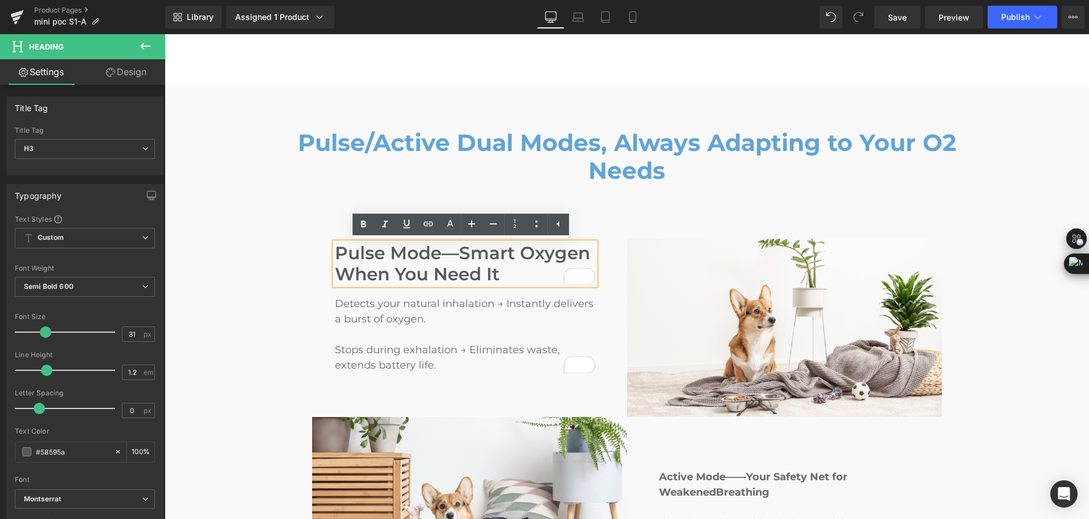
click at [350, 264] on h3 "Pulse Mode—Smart Oxygen When You Need It" at bounding box center [465, 264] width 260 height 42
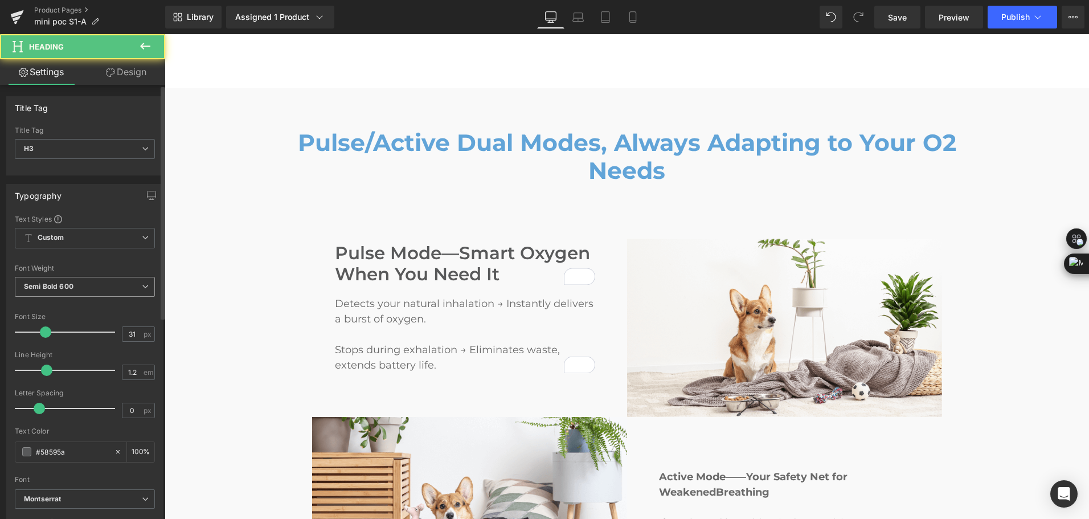
click at [102, 294] on span "Semi Bold 600" at bounding box center [85, 287] width 140 height 20
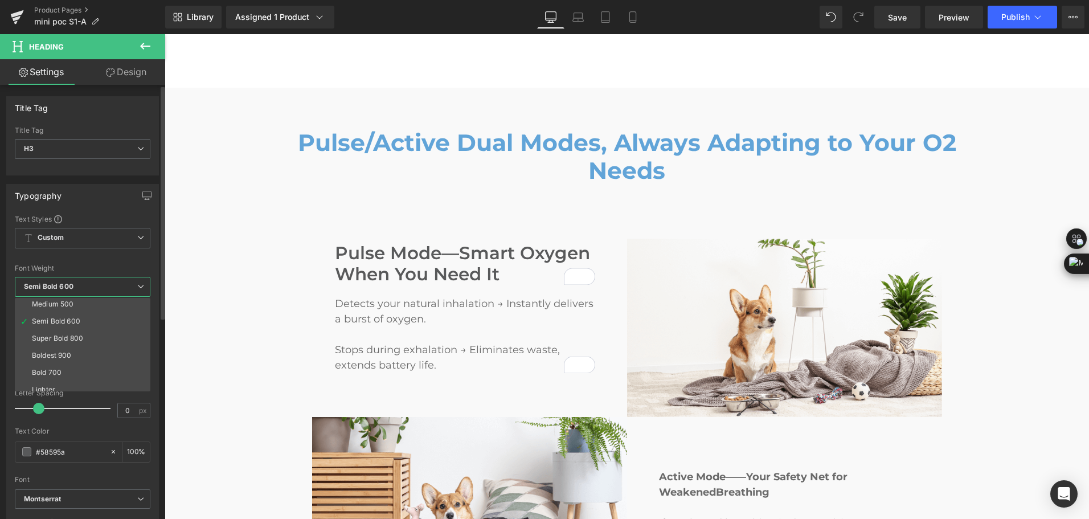
scroll to position [95, 0]
click at [99, 346] on li "Bold 700" at bounding box center [85, 348] width 141 height 17
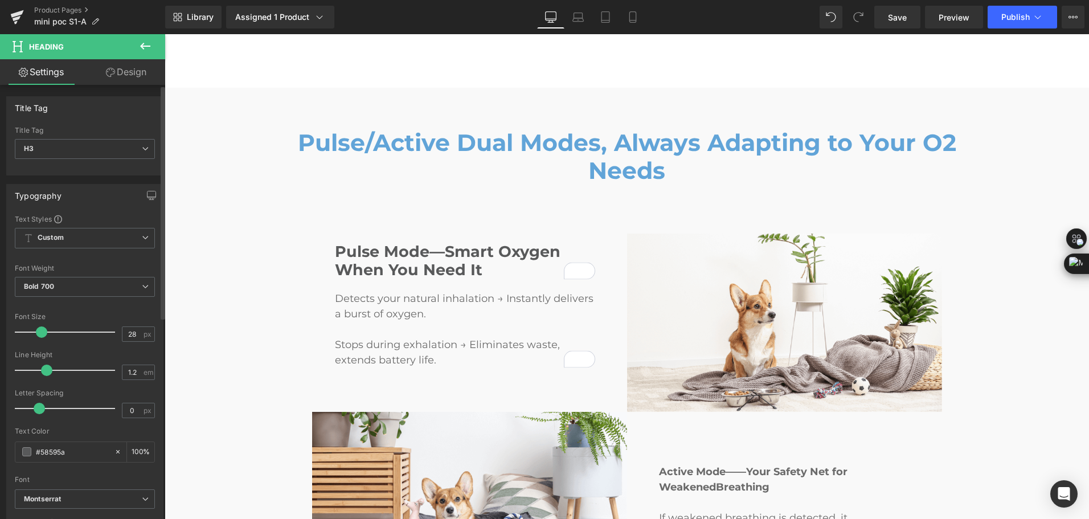
click at [45, 330] on span at bounding box center [41, 331] width 11 height 11
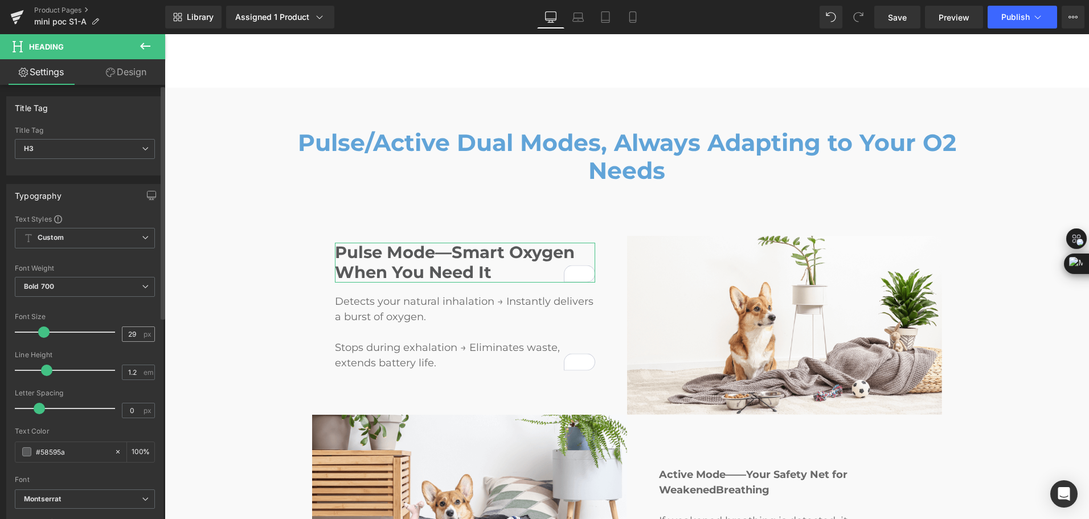
click at [144, 333] on span "px" at bounding box center [149, 333] width 10 height 7
click at [133, 331] on input "29" at bounding box center [133, 334] width 20 height 14
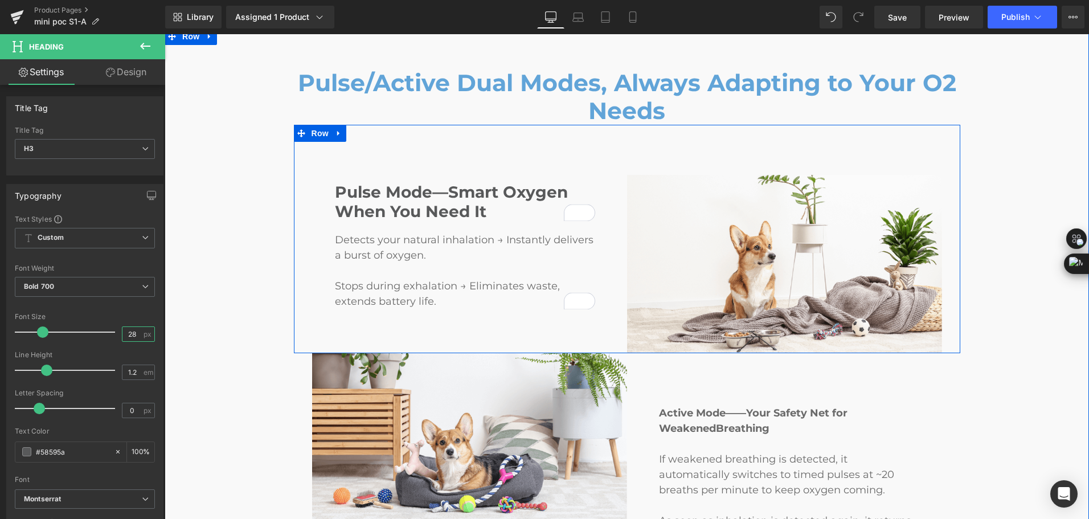
scroll to position [1698, 0]
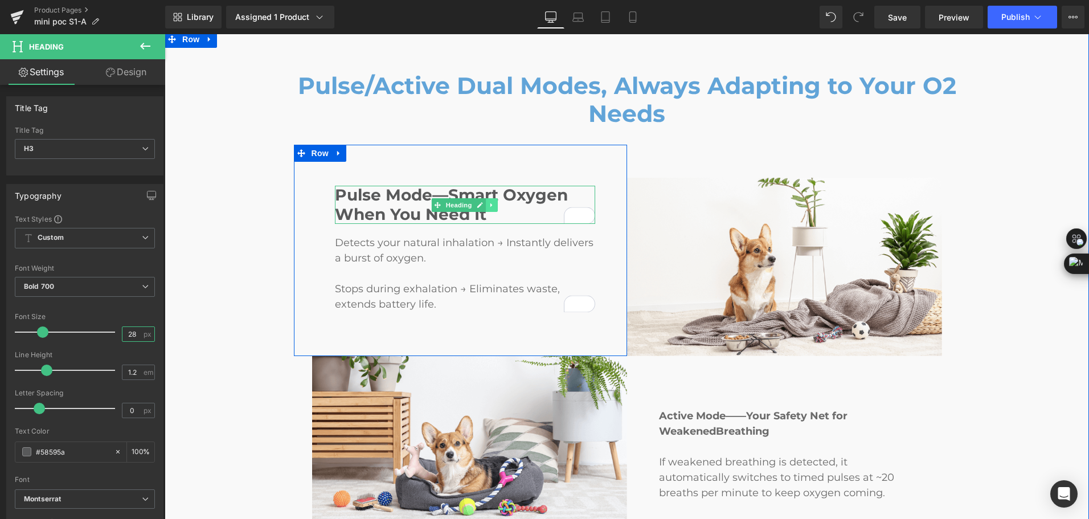
type input "28"
click at [490, 206] on icon at bounding box center [492, 205] width 6 height 7
click at [483, 207] on icon at bounding box center [486, 205] width 6 height 6
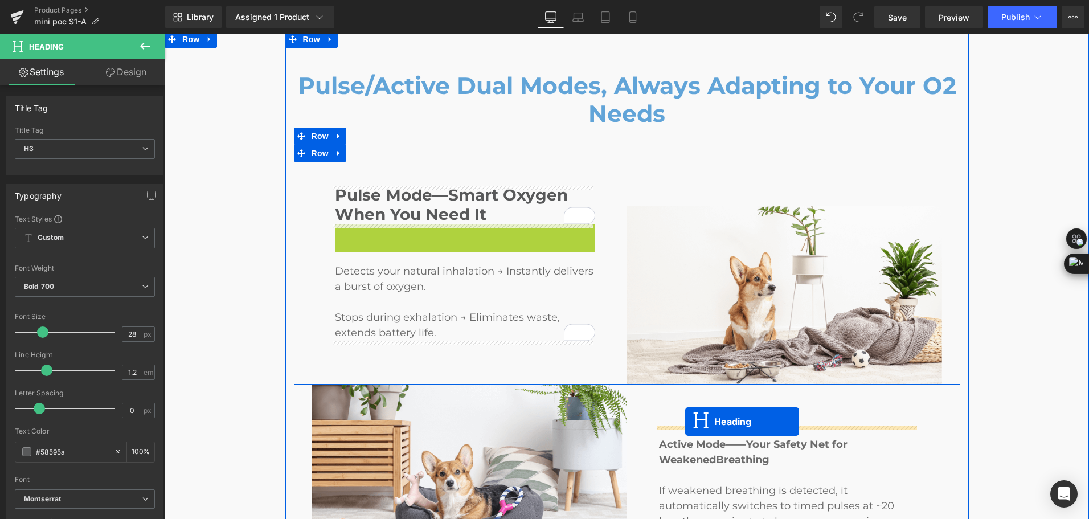
drag, startPoint x: 445, startPoint y: 244, endPoint x: 687, endPoint y: 422, distance: 299.9
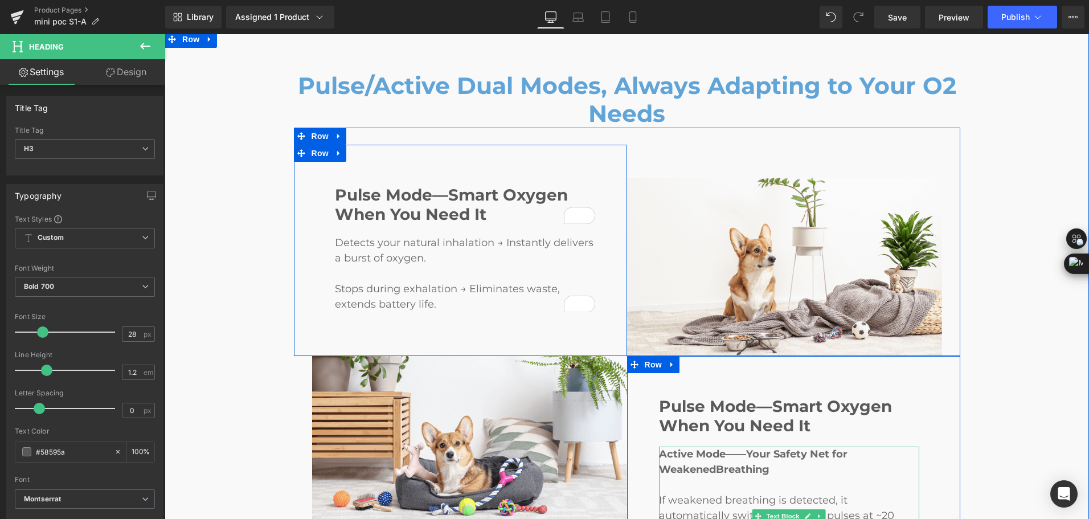
click at [752, 458] on span "Active Mode——Your Safety Net for Weakened" at bounding box center [753, 462] width 189 height 28
click at [763, 462] on p "Active Mode——Your Safety Net for Weakened Breathing" at bounding box center [789, 462] width 260 height 31
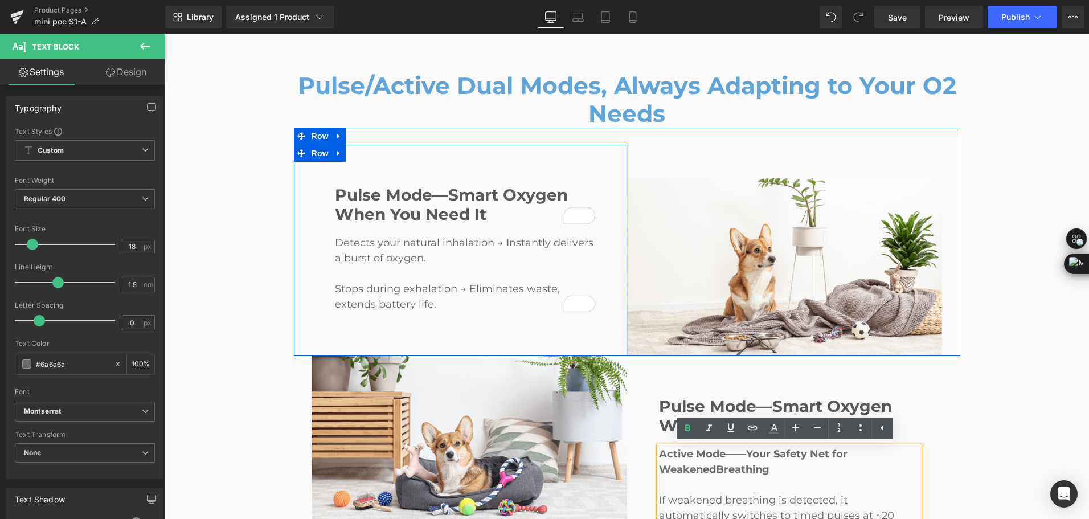
click at [763, 462] on p "Active Mode——Your Safety Net for Weakened Breathing" at bounding box center [789, 462] width 260 height 31
drag, startPoint x: 783, startPoint y: 471, endPoint x: 655, endPoint y: 454, distance: 129.4
click at [659, 454] on p "Active Mode——Your Safety Net for Weakened Breathing" at bounding box center [789, 462] width 260 height 31
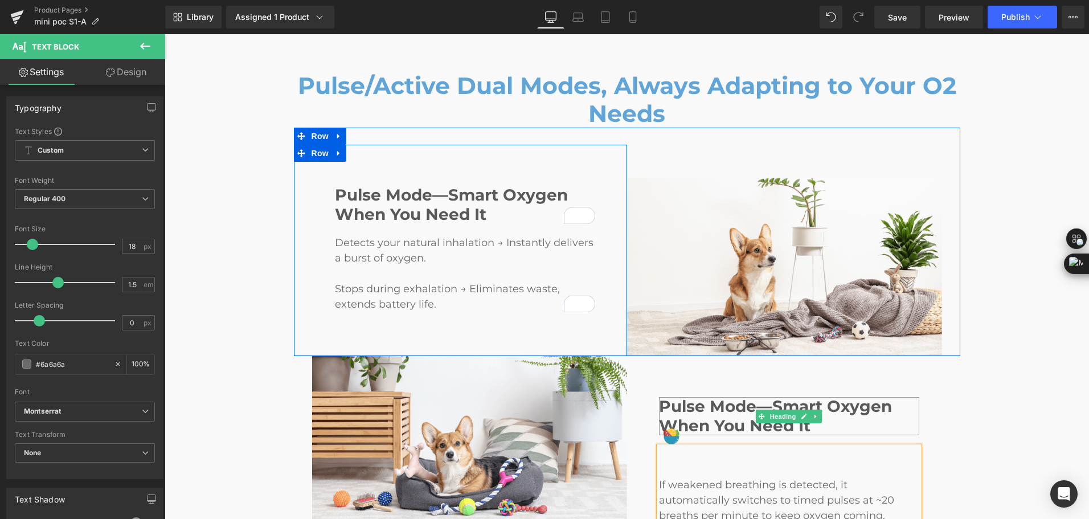
click at [664, 408] on h3 "Pulse Mode—Smart Oxygen When You Need It" at bounding box center [789, 416] width 260 height 38
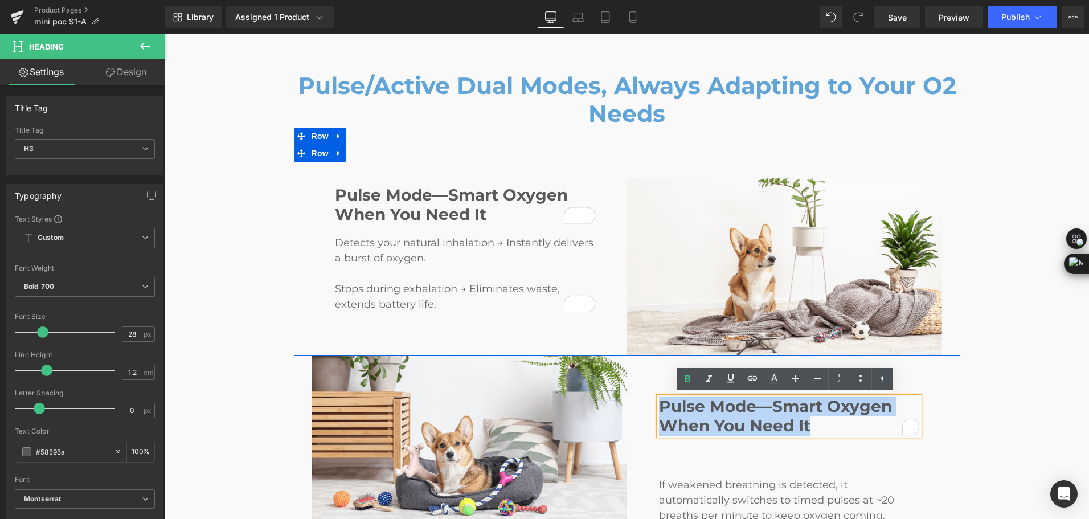
drag, startPoint x: 658, startPoint y: 408, endPoint x: 817, endPoint y: 422, distance: 159.6
click at [817, 422] on h3 "Pulse Mode—Smart Oxygen When You Need It" at bounding box center [789, 416] width 260 height 38
paste div "To enrich screen reader interactions, please activate Accessibility in Grammarl…"
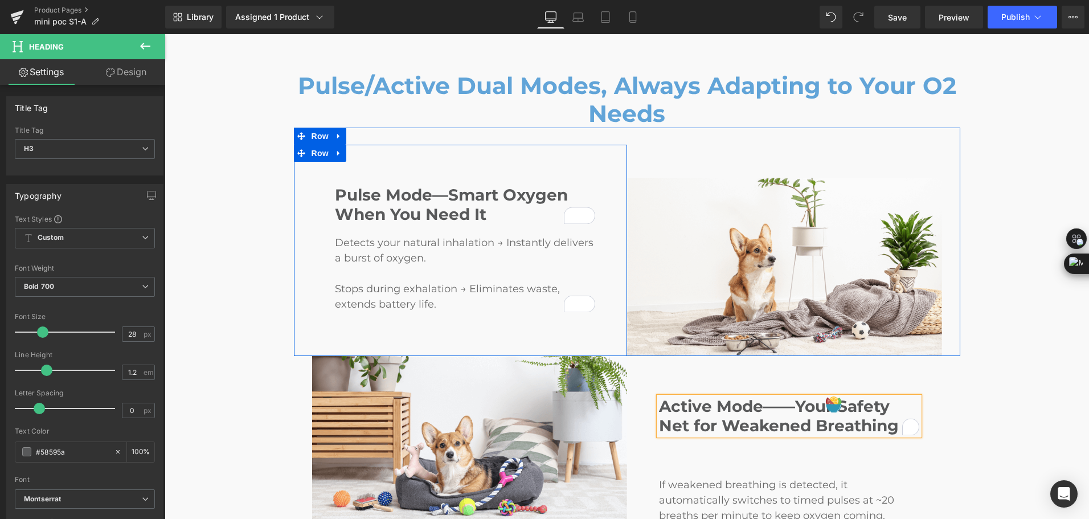
click at [994, 421] on div "Pulse/Active Dual Modes, Always Adapting to Your O2 Needs Heading Pulse Mode—Sm…" at bounding box center [627, 337] width 925 height 612
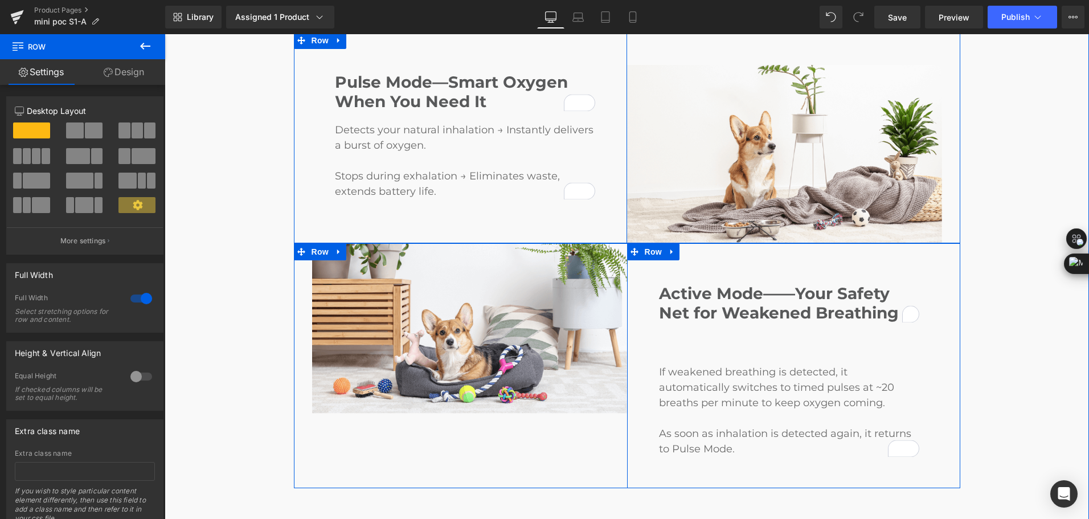
scroll to position [1812, 0]
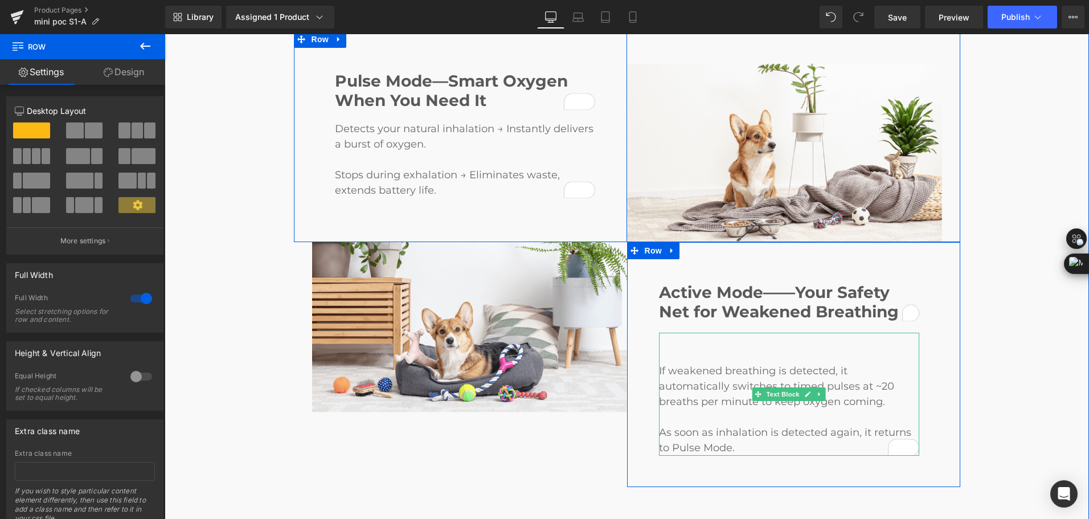
click at [662, 371] on p "If weakened breathing is detected, it automatically switches to timed pulses at…" at bounding box center [789, 387] width 260 height 46
click at [659, 371] on p "If weakened breathing is detected, it automatically switches to timed pulses at…" at bounding box center [789, 387] width 260 height 46
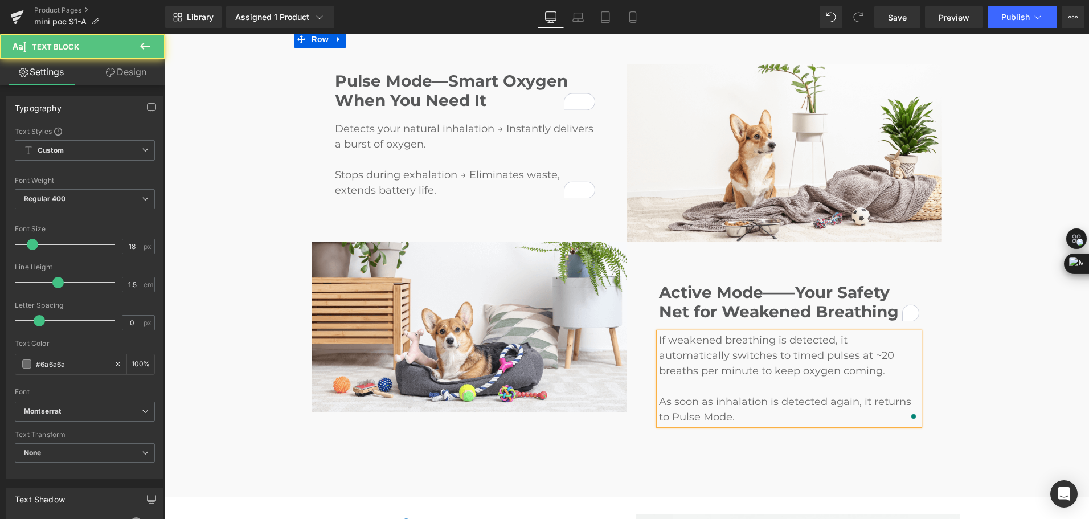
click at [828, 350] on span "If weakened breathing is detected, it automatically switches to timed pulses at…" at bounding box center [776, 355] width 235 height 43
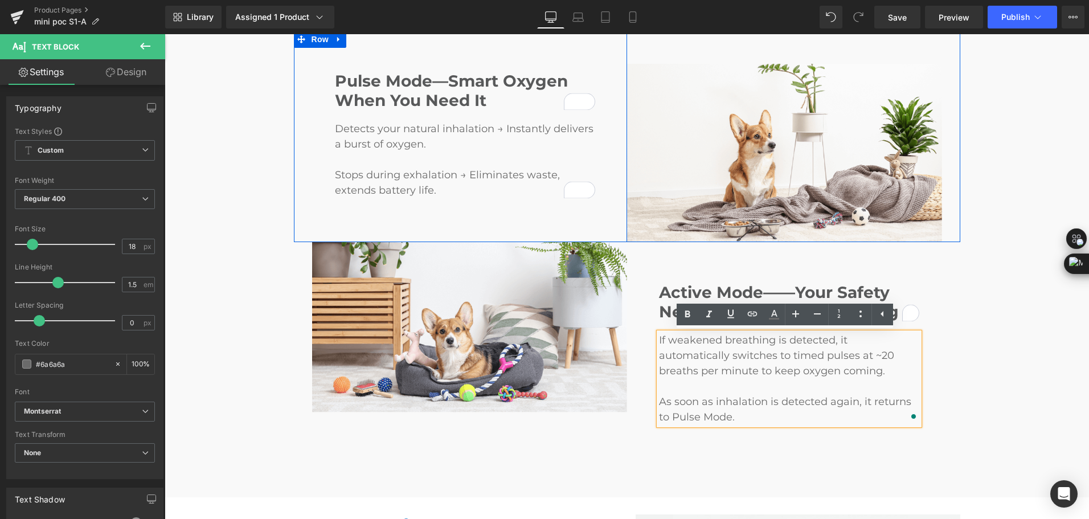
click at [741, 358] on span "If weakened breathing is detected, it automatically switches to timed pulses at…" at bounding box center [776, 355] width 235 height 43
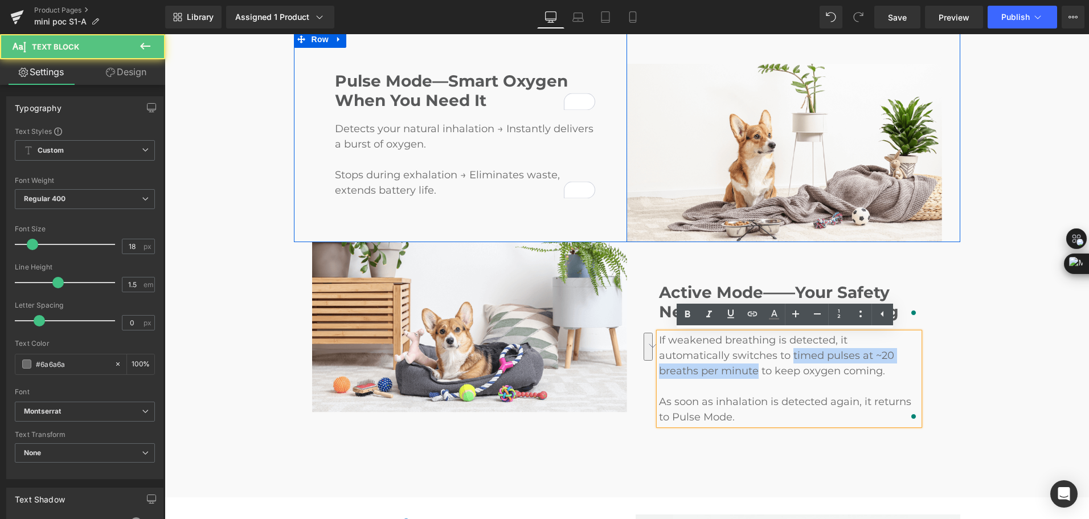
drag, startPoint x: 714, startPoint y: 358, endPoint x: 692, endPoint y: 371, distance: 26.1
click at [692, 371] on span "If weakened breathing is detected, it automatically switches to timed pulses at…" at bounding box center [776, 355] width 235 height 43
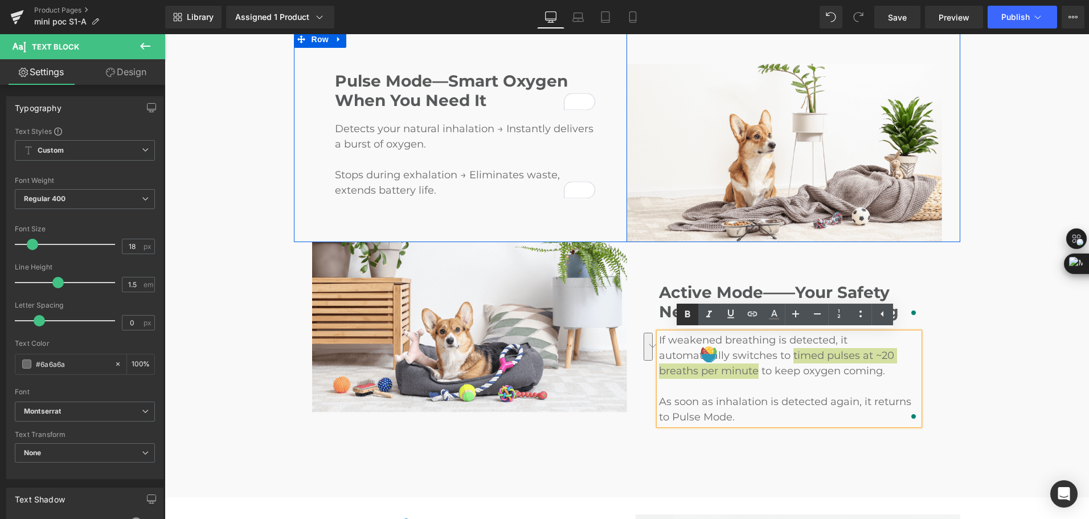
click at [687, 317] on icon at bounding box center [688, 315] width 14 height 14
click at [742, 446] on div "Active Mode——Your Safety Net for Weakened Breathing Heading If weakened breathi…" at bounding box center [793, 349] width 333 height 214
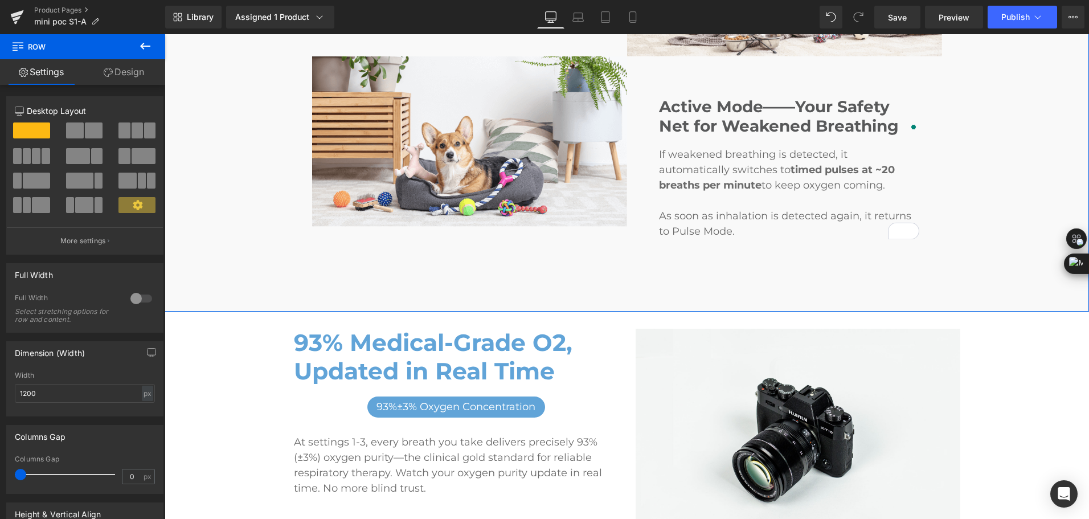
scroll to position [2097, 0]
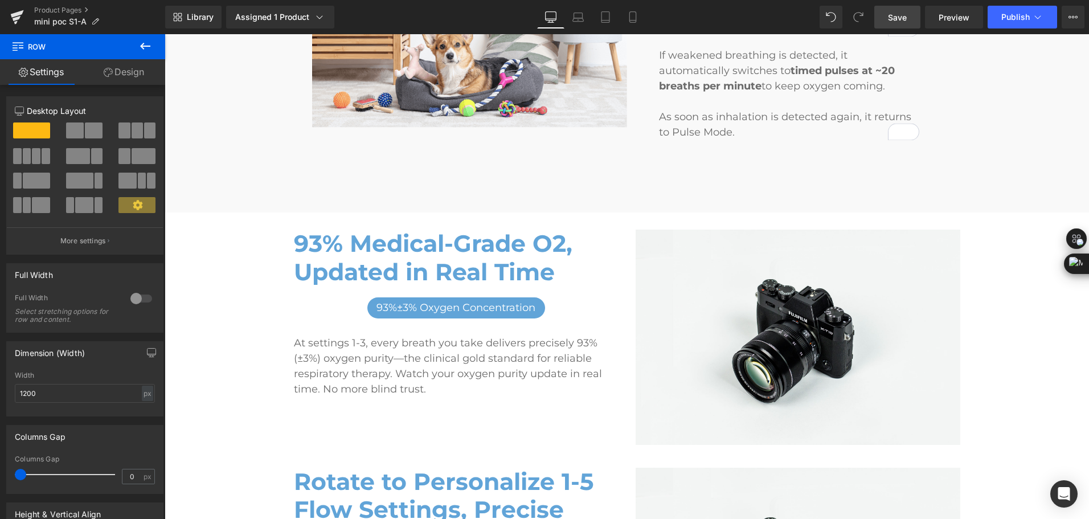
click at [901, 12] on span "Save" at bounding box center [897, 17] width 19 height 12
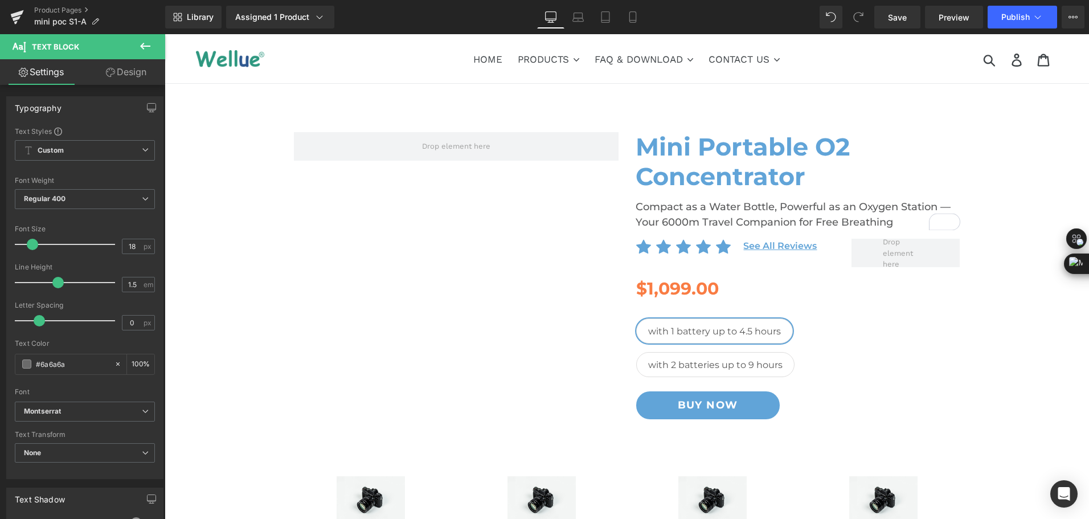
scroll to position [228, 0]
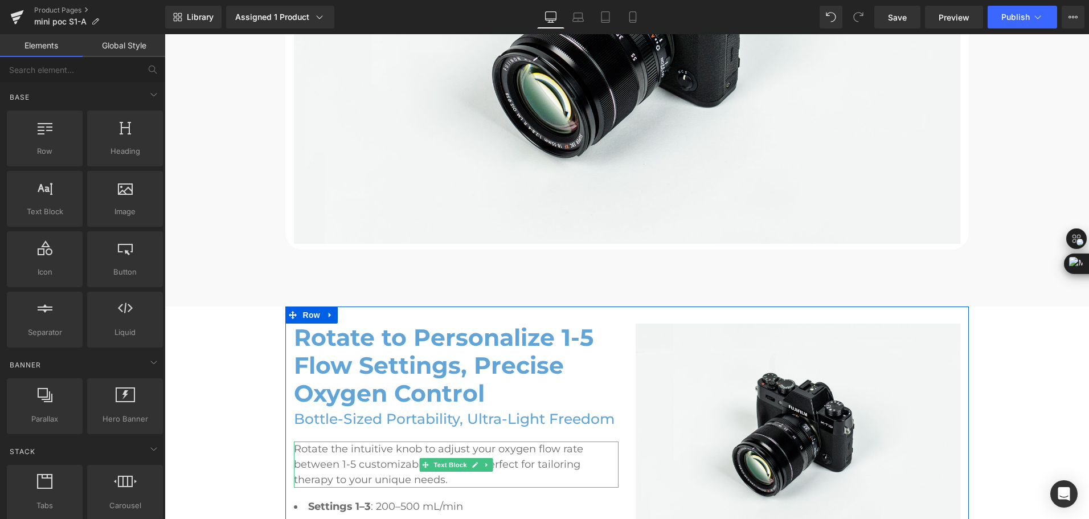
scroll to position [2849, 0]
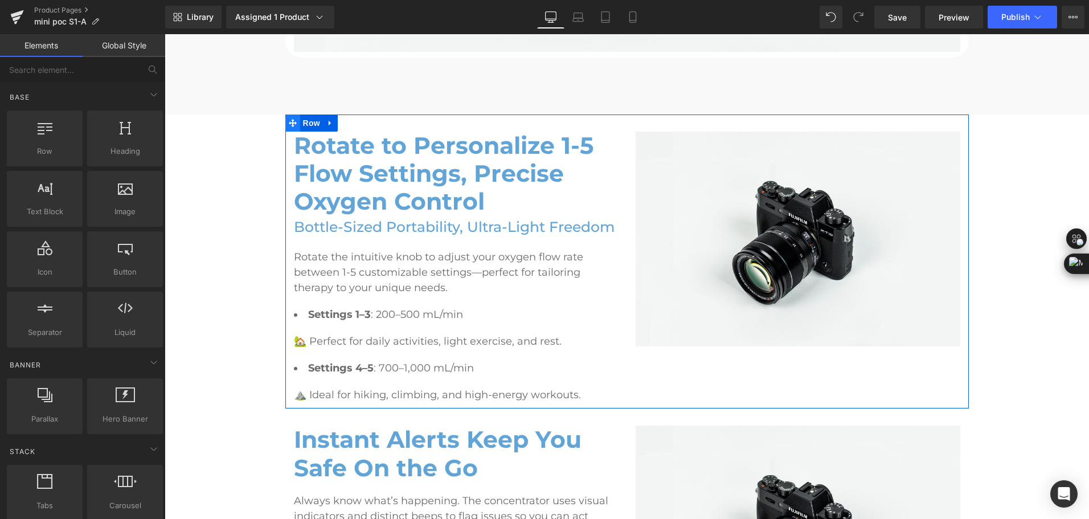
click at [293, 123] on span at bounding box center [292, 123] width 15 height 17
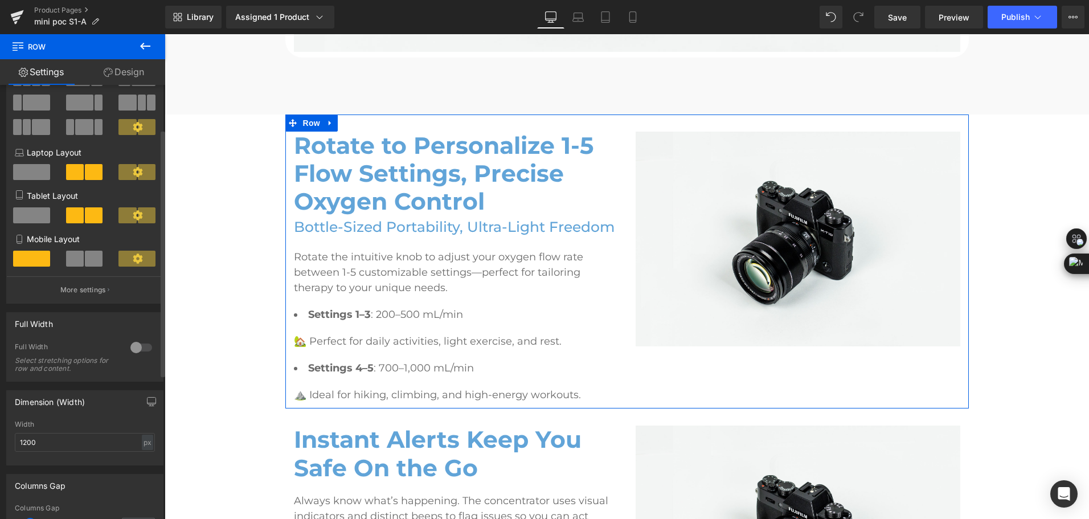
scroll to position [0, 0]
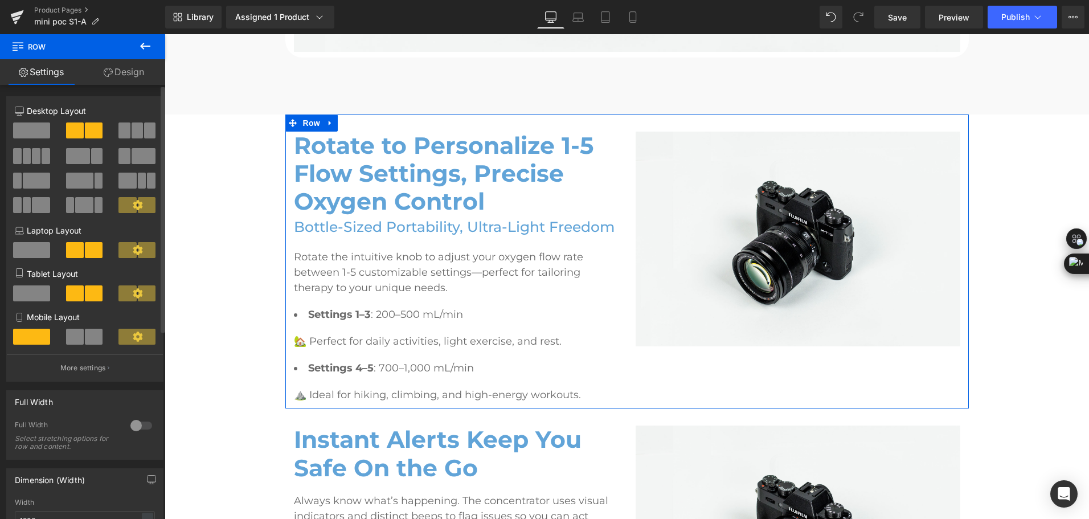
click at [32, 131] on span at bounding box center [31, 131] width 37 height 16
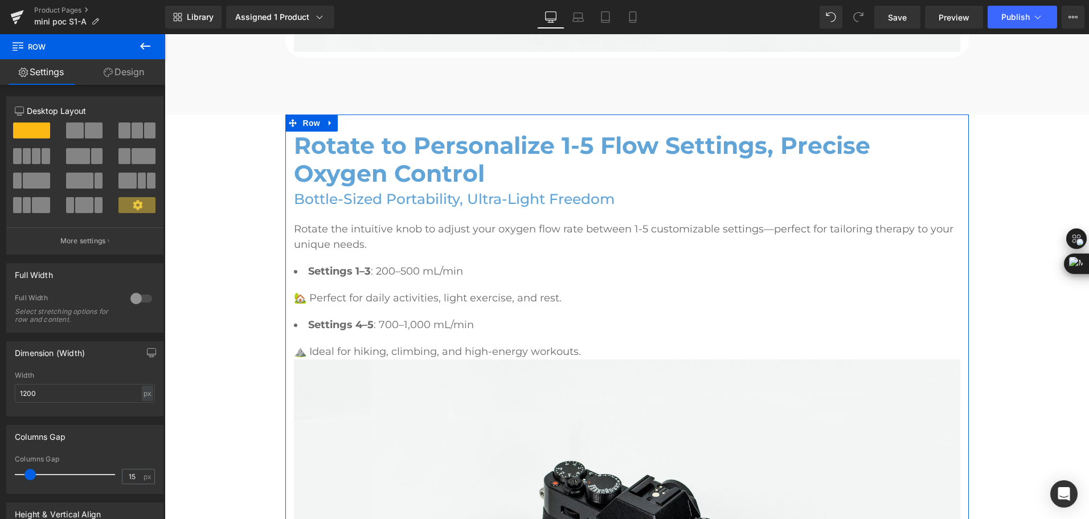
click at [124, 84] on link "Design" at bounding box center [124, 72] width 83 height 26
click at [0, 0] on div "Spacing" at bounding box center [0, 0] width 0 height 0
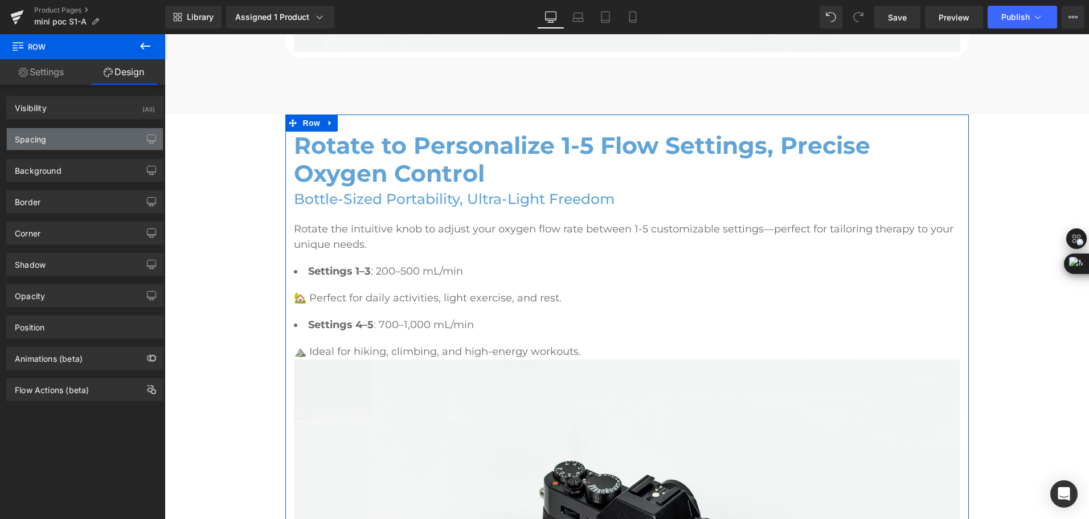
click at [42, 143] on div "Spacing" at bounding box center [30, 136] width 31 height 16
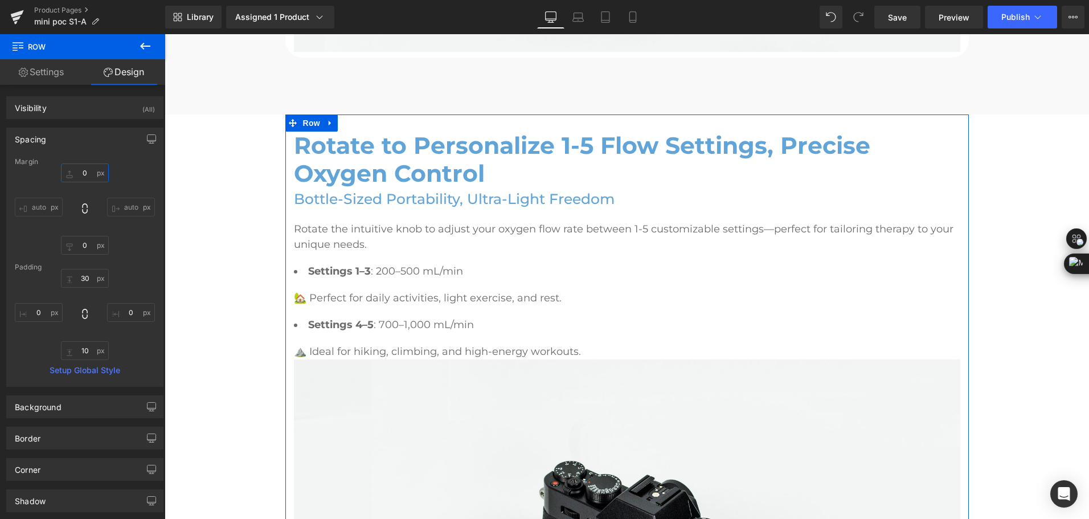
click at [80, 174] on input "0" at bounding box center [85, 173] width 48 height 19
type input "100"
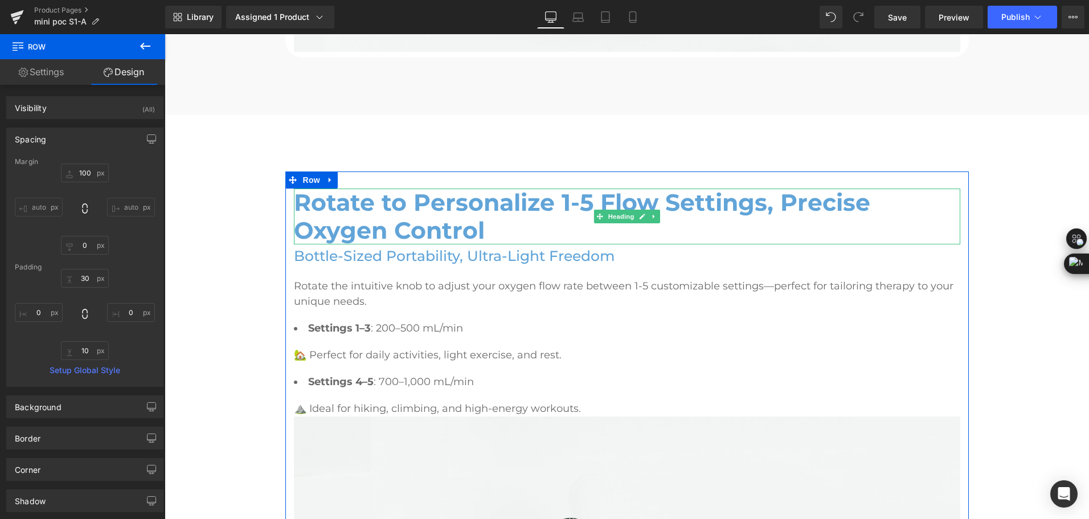
click at [359, 213] on h2 "Rotate to Personalize 1-5 Flow Settings, Precise Oxygen Control" at bounding box center [627, 217] width 667 height 56
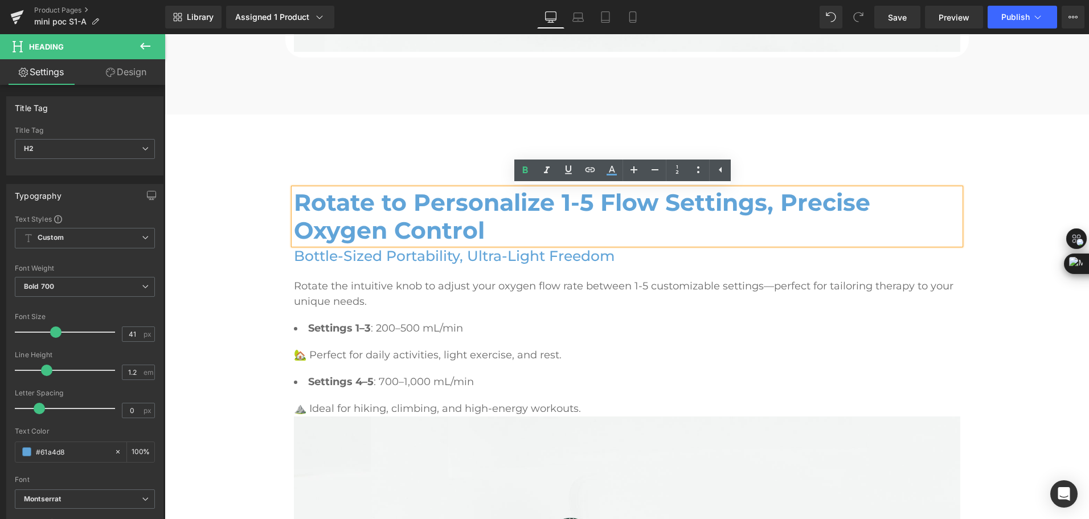
click at [359, 213] on h2 "Rotate to Personalize 1-5 Flow Settings, Precise Oxygen Control" at bounding box center [627, 217] width 667 height 56
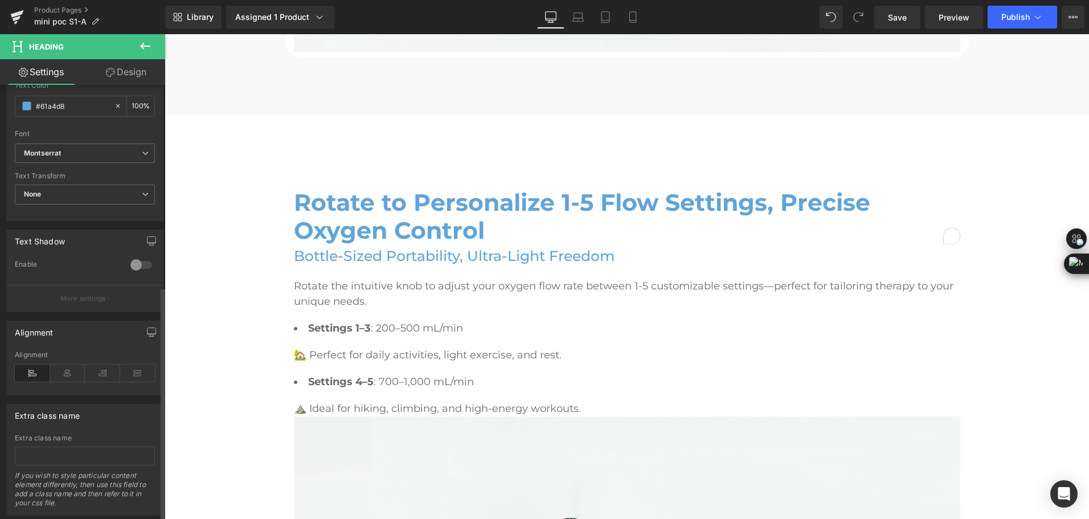
scroll to position [374, 0]
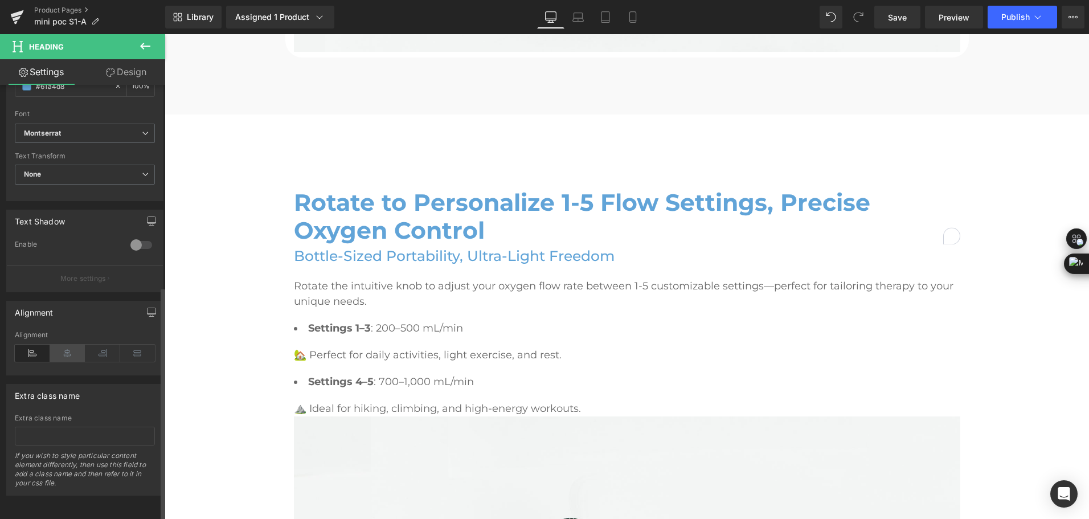
click at [68, 347] on icon at bounding box center [67, 353] width 35 height 17
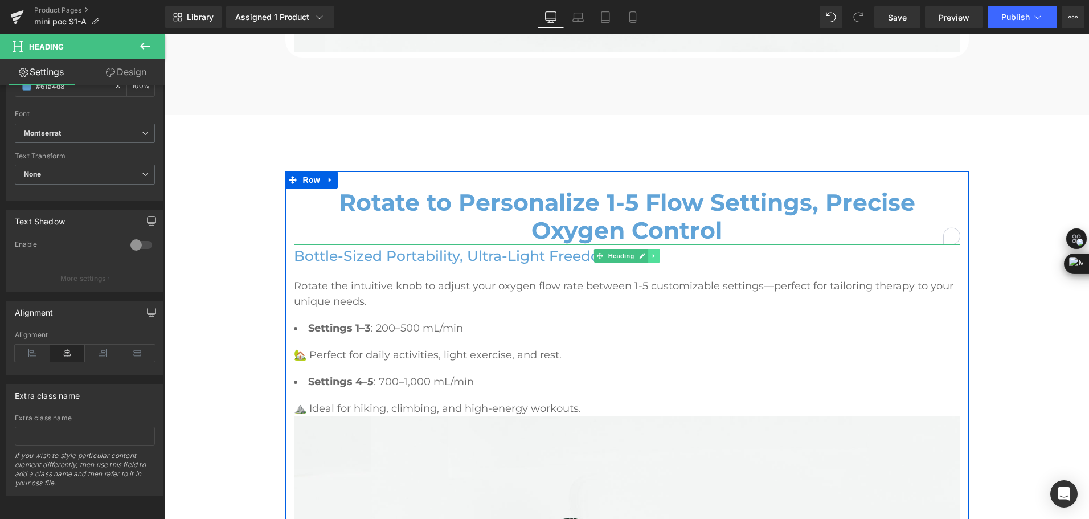
click at [651, 258] on icon at bounding box center [654, 255] width 6 height 7
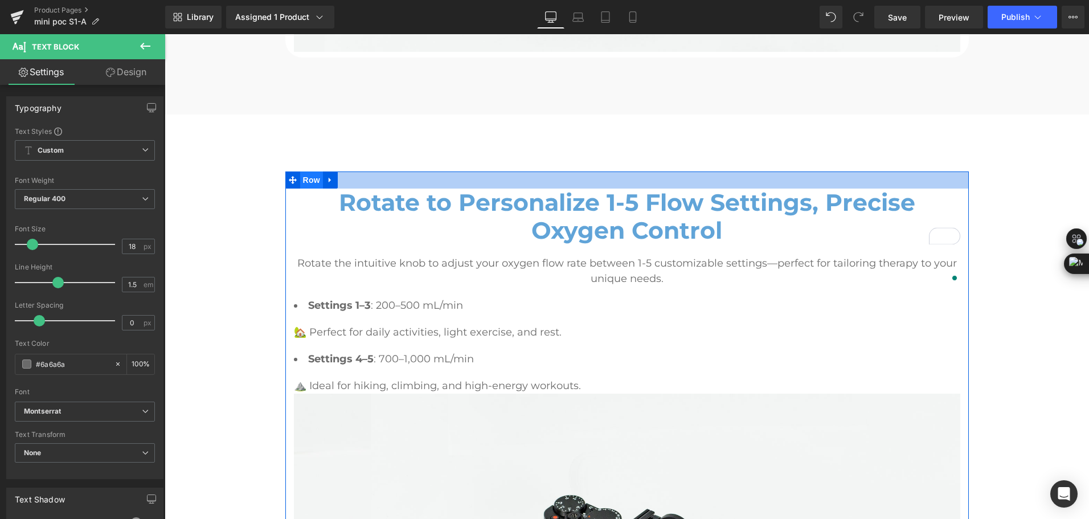
scroll to position [171, 0]
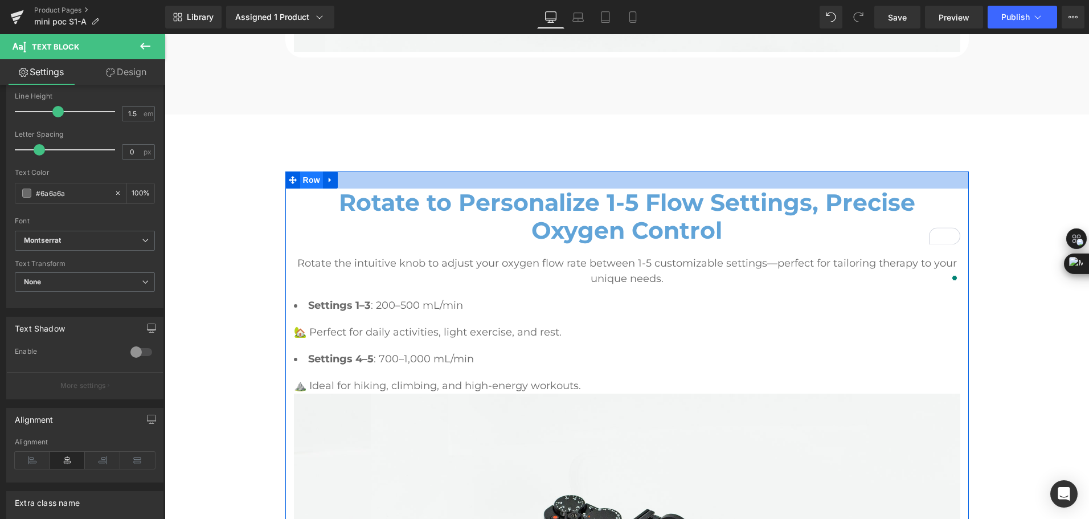
click at [313, 178] on span "Row" at bounding box center [311, 180] width 23 height 17
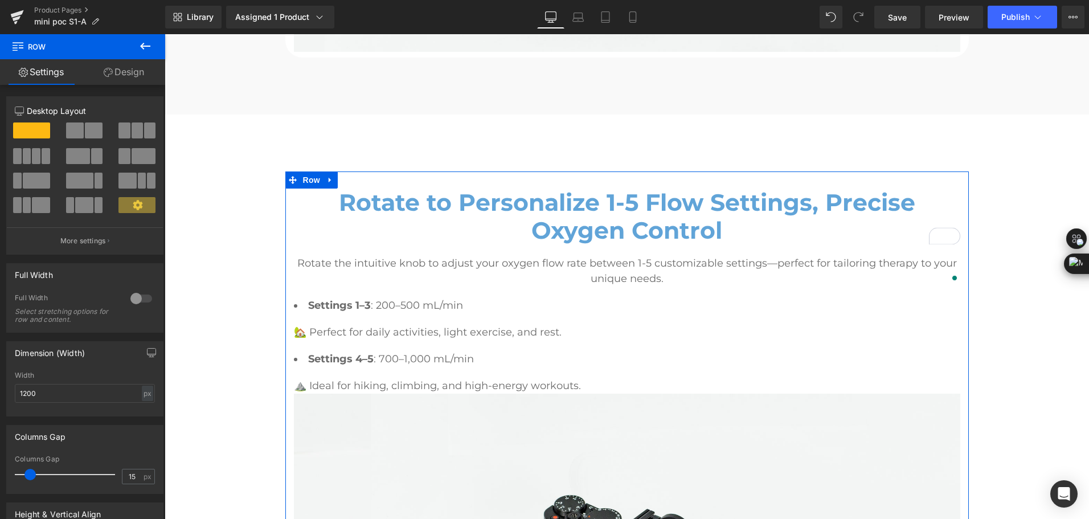
click at [128, 74] on link "Design" at bounding box center [124, 72] width 83 height 26
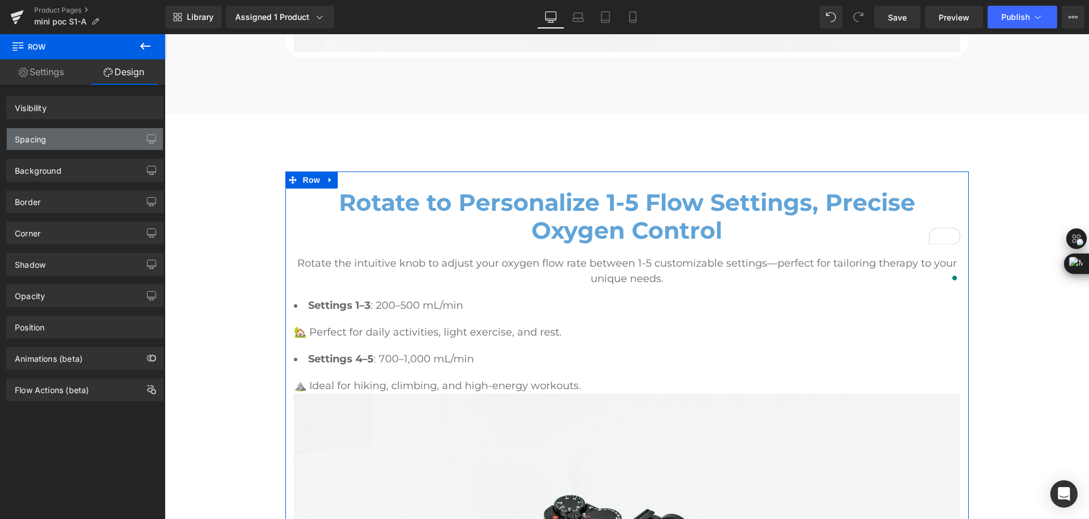
click at [60, 139] on div "Spacing" at bounding box center [85, 139] width 156 height 22
click at [56, 143] on div "Spacing" at bounding box center [85, 139] width 156 height 22
click at [34, 142] on div "Spacing" at bounding box center [30, 136] width 31 height 16
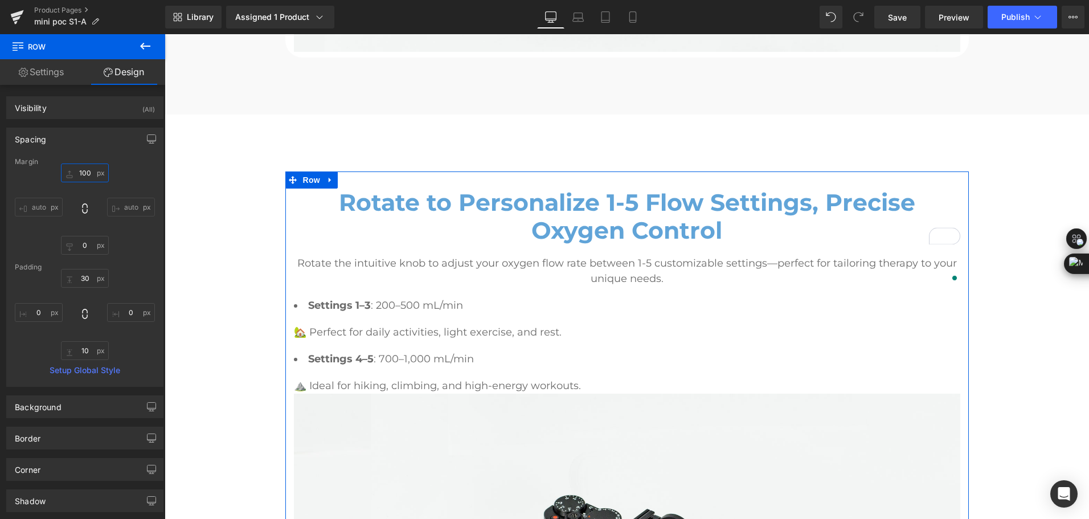
click at [79, 173] on input "100" at bounding box center [85, 173] width 48 height 19
type input "72"
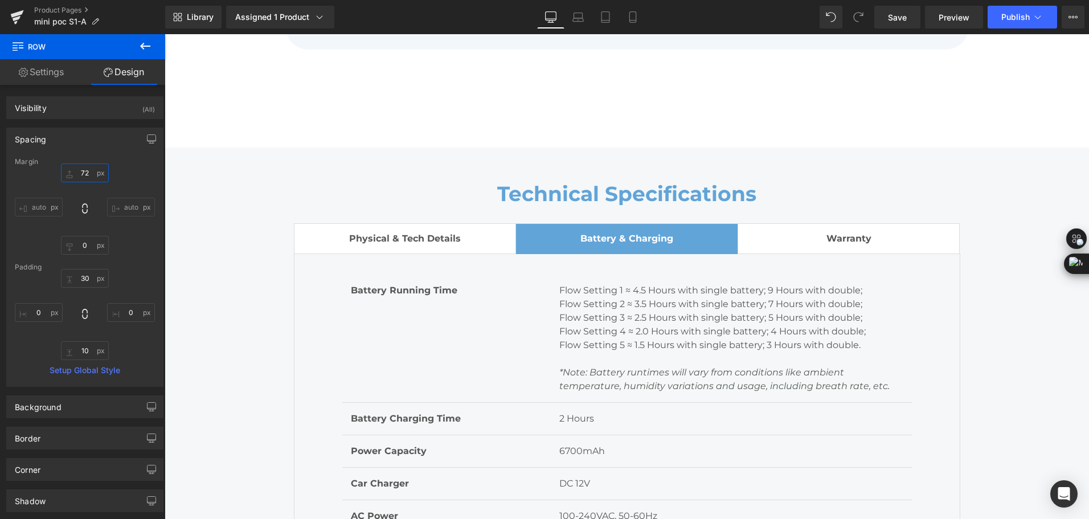
scroll to position [5185, 0]
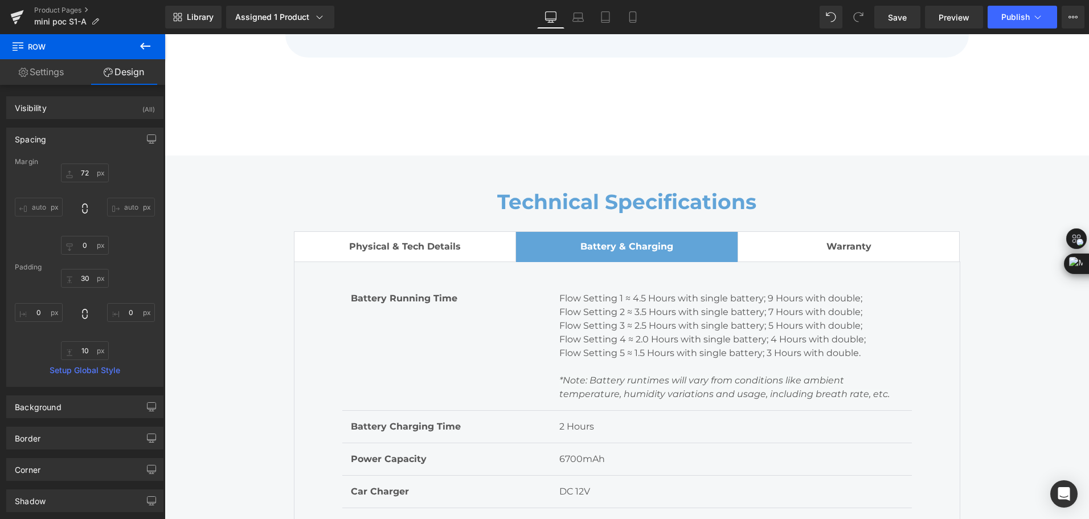
click at [419, 244] on span "Physical & Tech Details" at bounding box center [405, 246] width 112 height 11
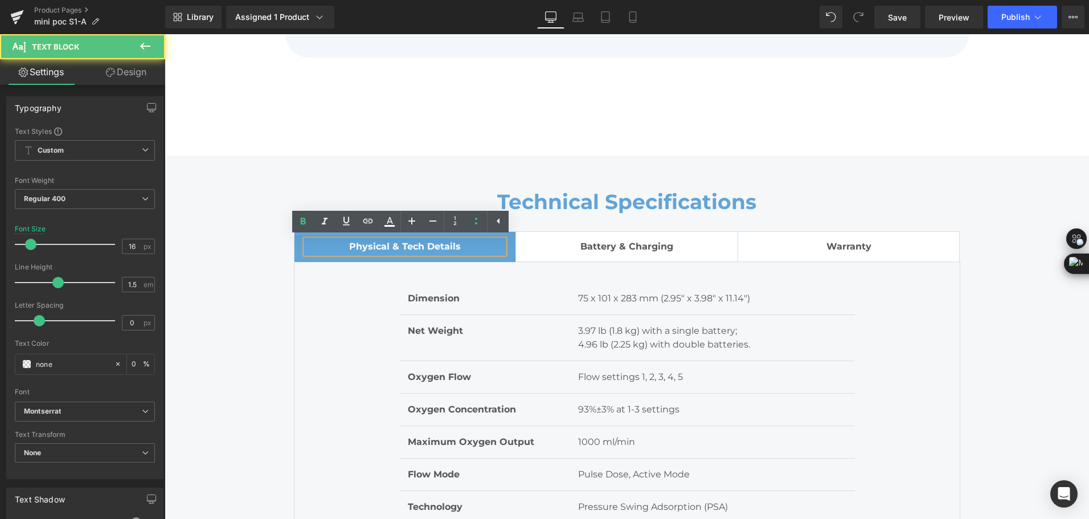
scroll to position [5299, 0]
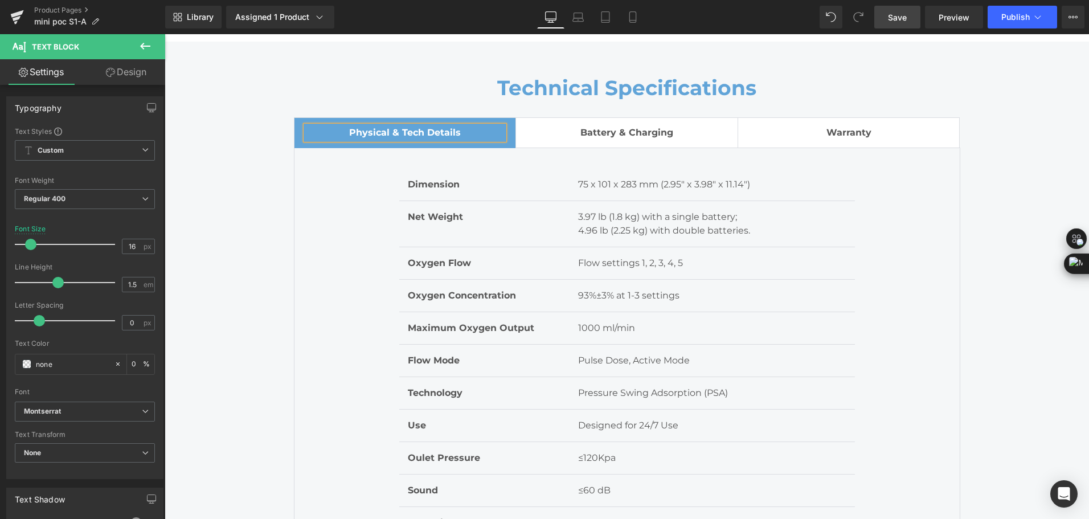
drag, startPoint x: 891, startPoint y: 22, endPoint x: 684, endPoint y: 21, distance: 207.4
click at [891, 22] on span "Save" at bounding box center [897, 17] width 19 height 12
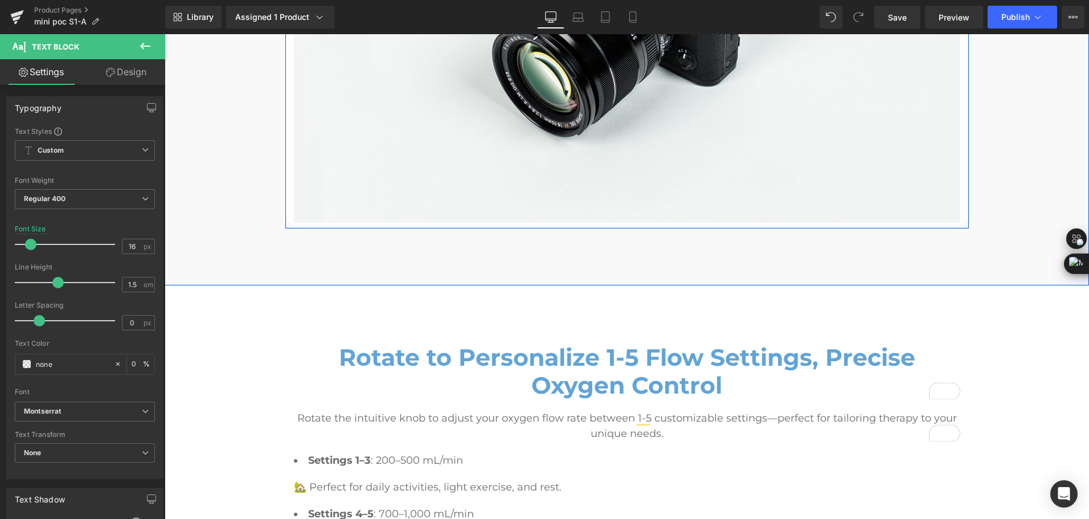
scroll to position [2963, 0]
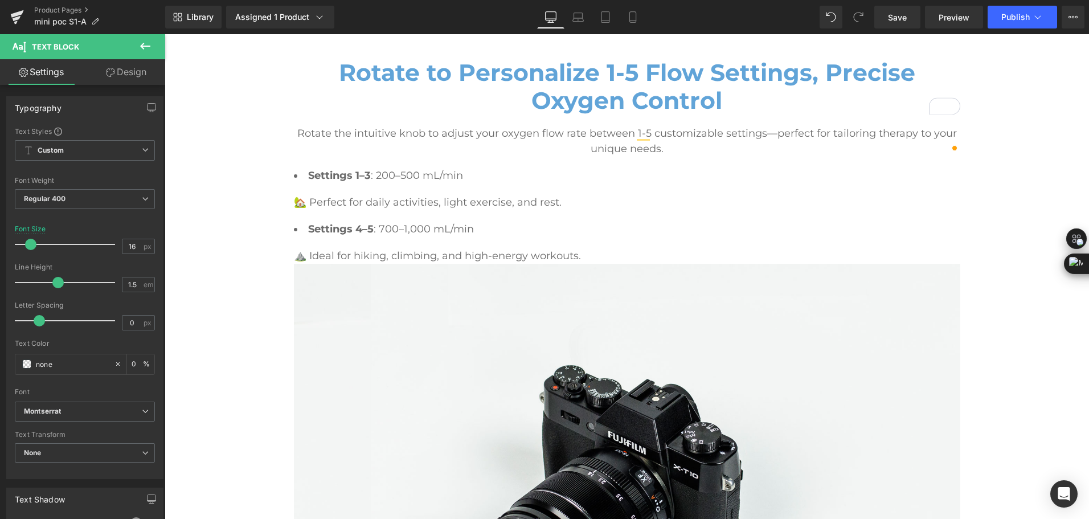
scroll to position [2963, 0]
